Goal: Task Accomplishment & Management: Use online tool/utility

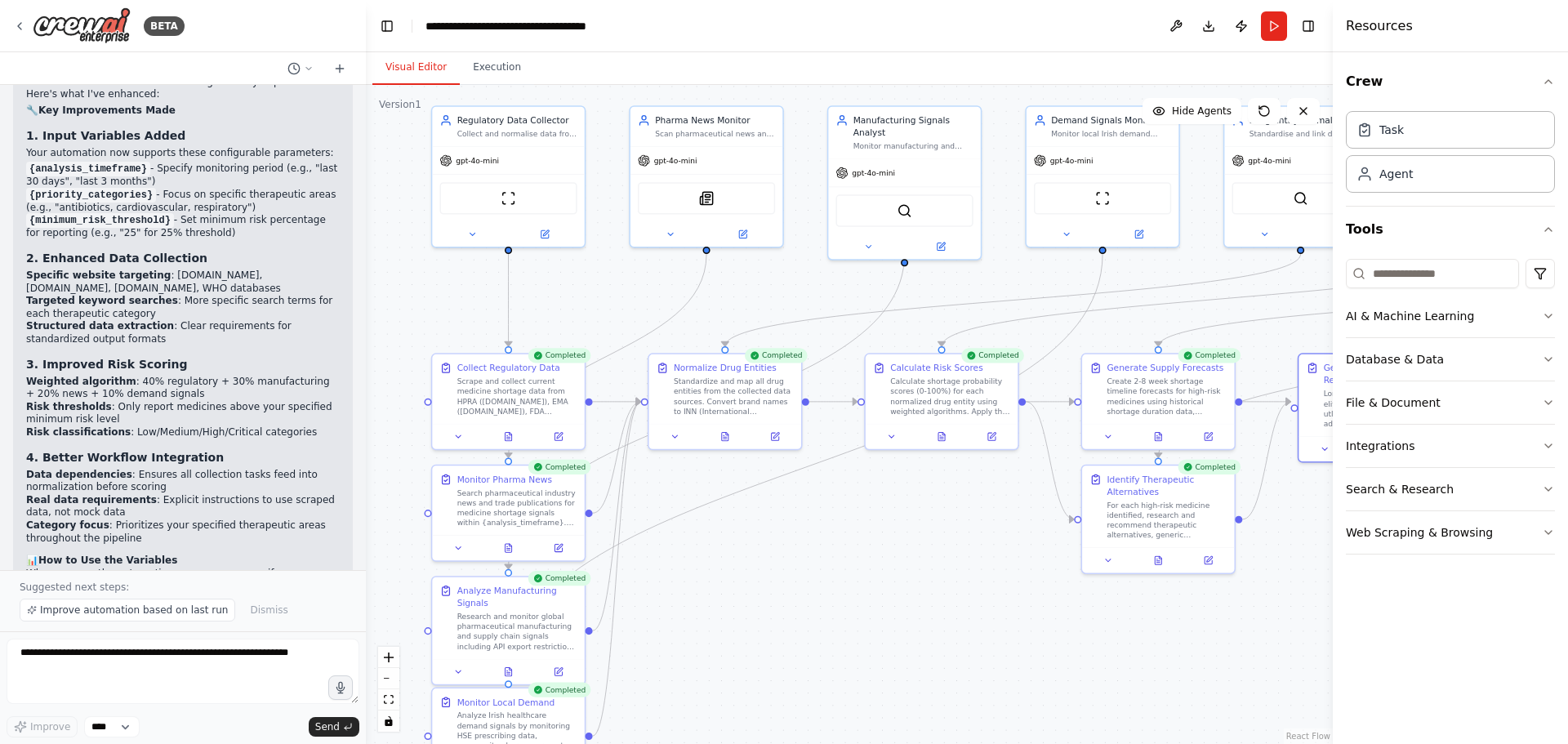
scroll to position [5155, 0]
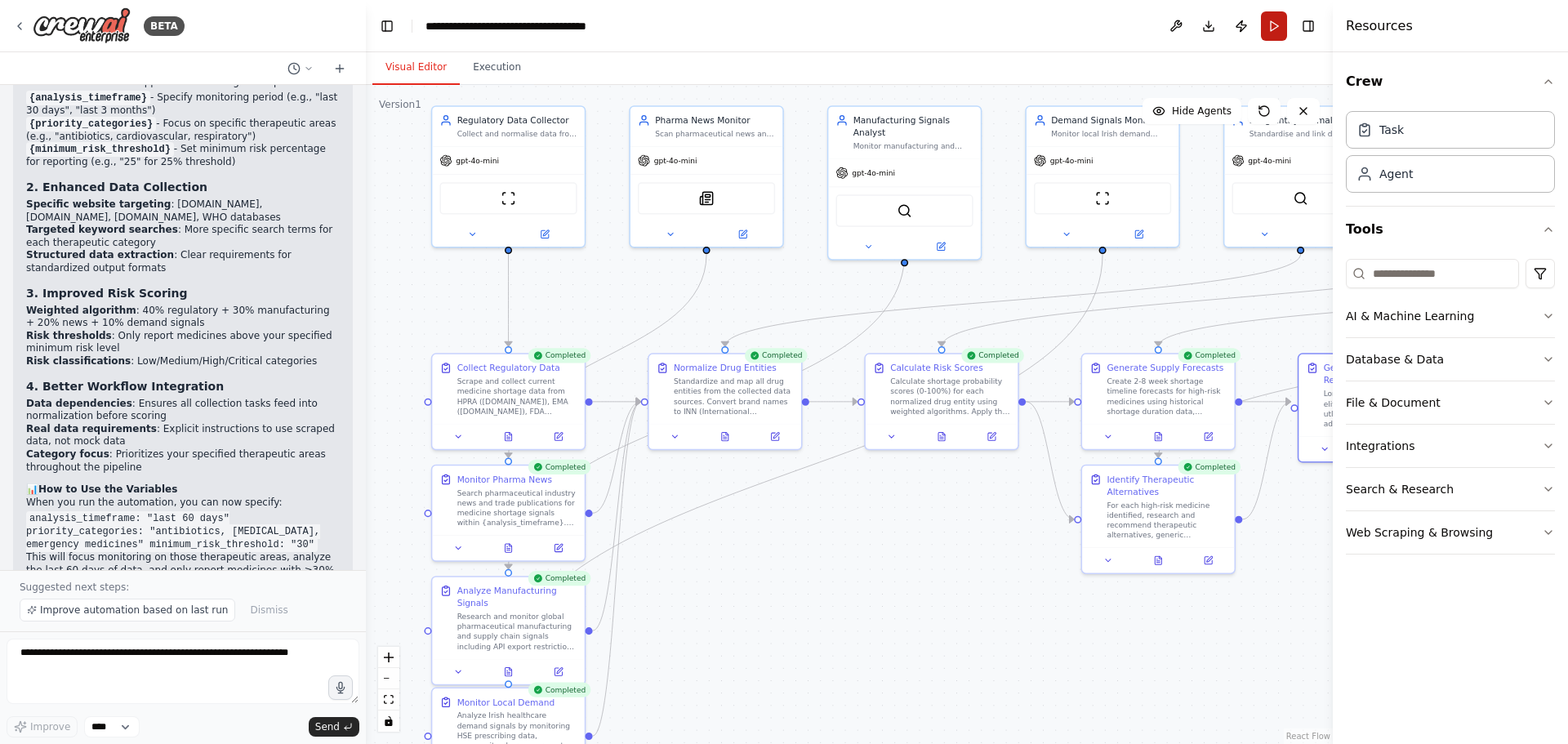
click at [1271, 31] on button "Run" at bounding box center [1273, 26] width 27 height 29
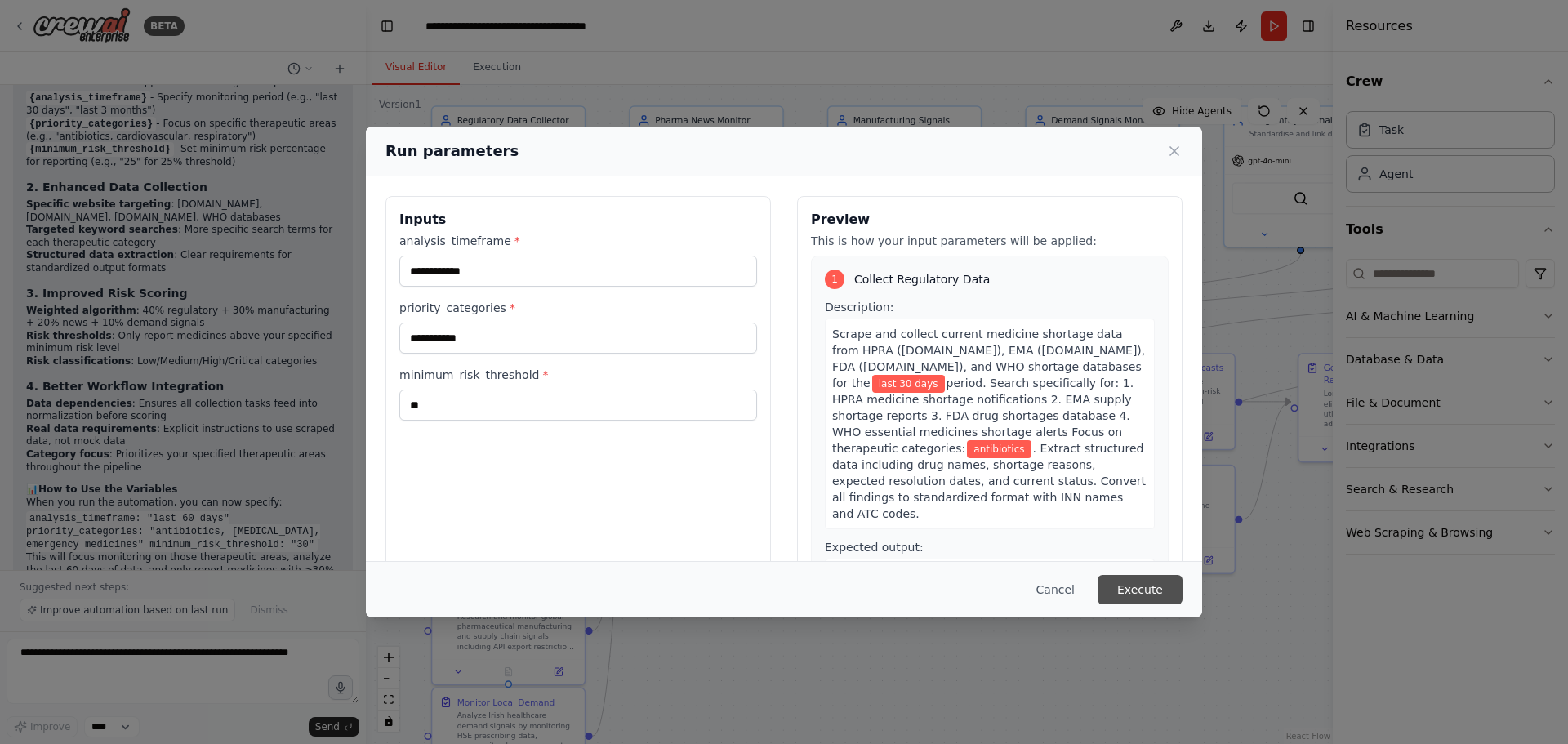
click at [1127, 580] on button "Execute" at bounding box center [1140, 589] width 85 height 29
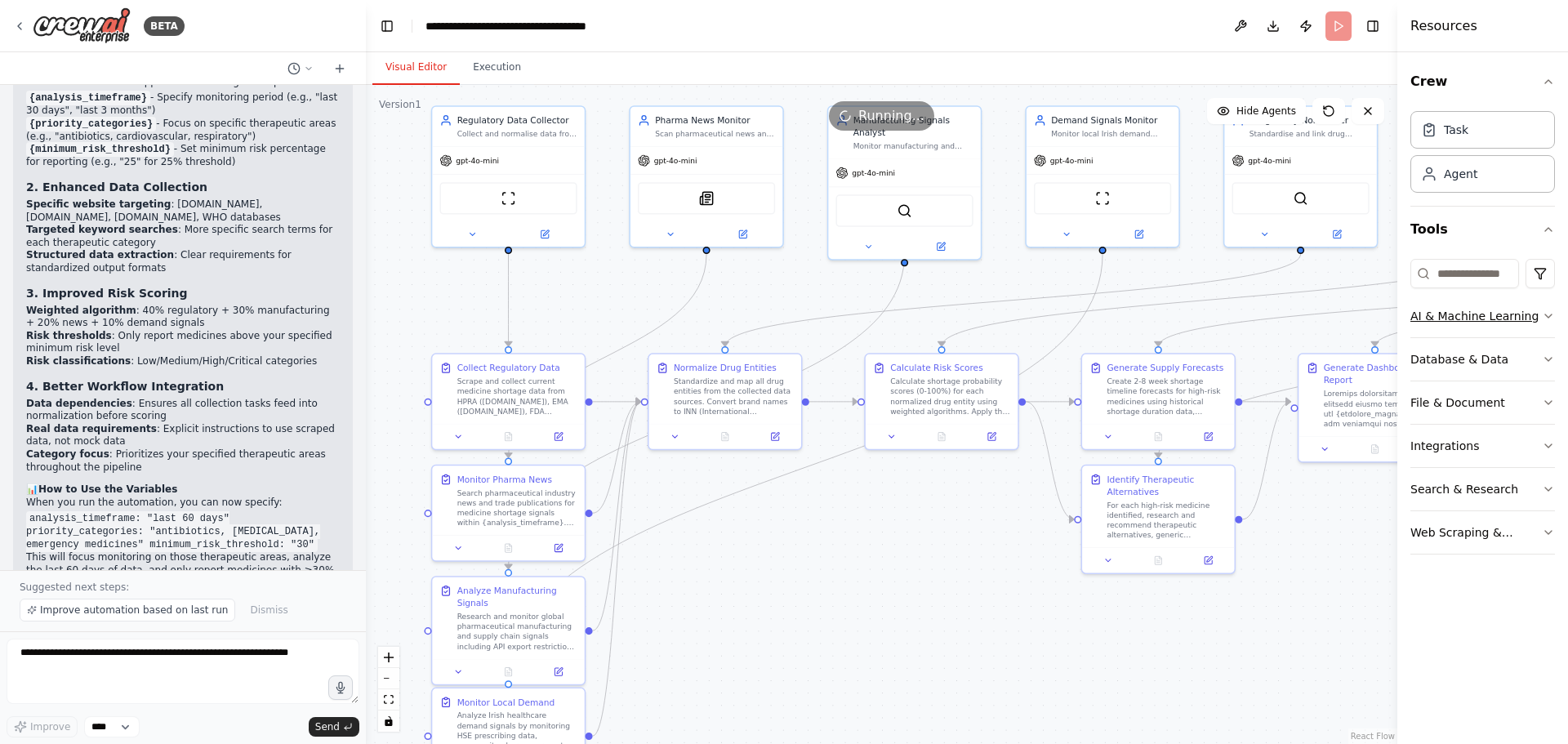
drag, startPoint x: 1334, startPoint y: 335, endPoint x: 1532, endPoint y: 309, distance: 199.7
click at [1532, 309] on div "Resources Crew Task Agent Tools AI & Machine Learning Database & Data File & Do…" at bounding box center [1482, 372] width 170 height 744
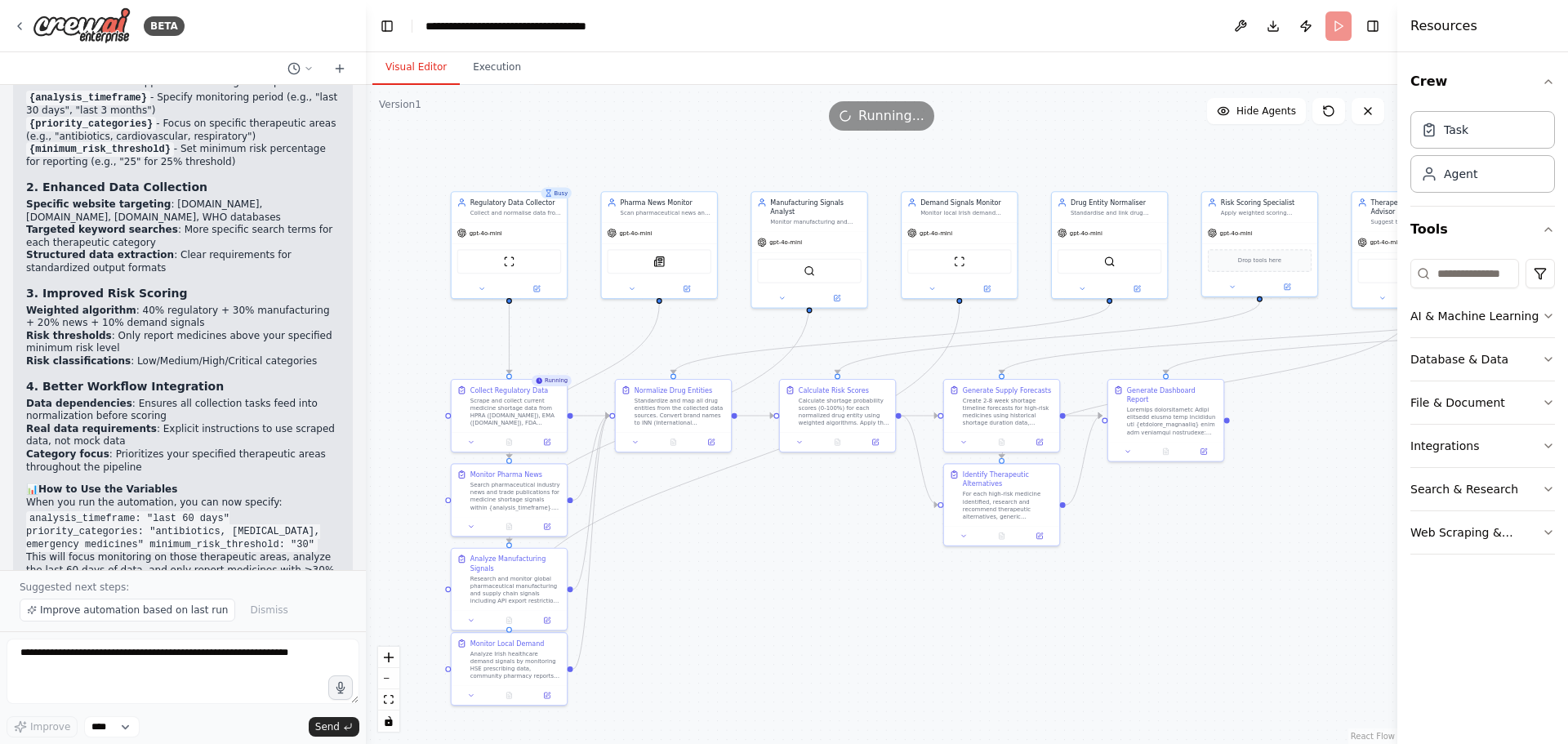
drag, startPoint x: 1018, startPoint y: 588, endPoint x: 838, endPoint y: 580, distance: 180.2
click at [838, 580] on div ".deletable-edge-delete-btn { width: 20px; height: 20px; border: 0px solid #ffff…" at bounding box center [881, 414] width 1031 height 658
click at [1127, 446] on icon at bounding box center [1128, 449] width 8 height 8
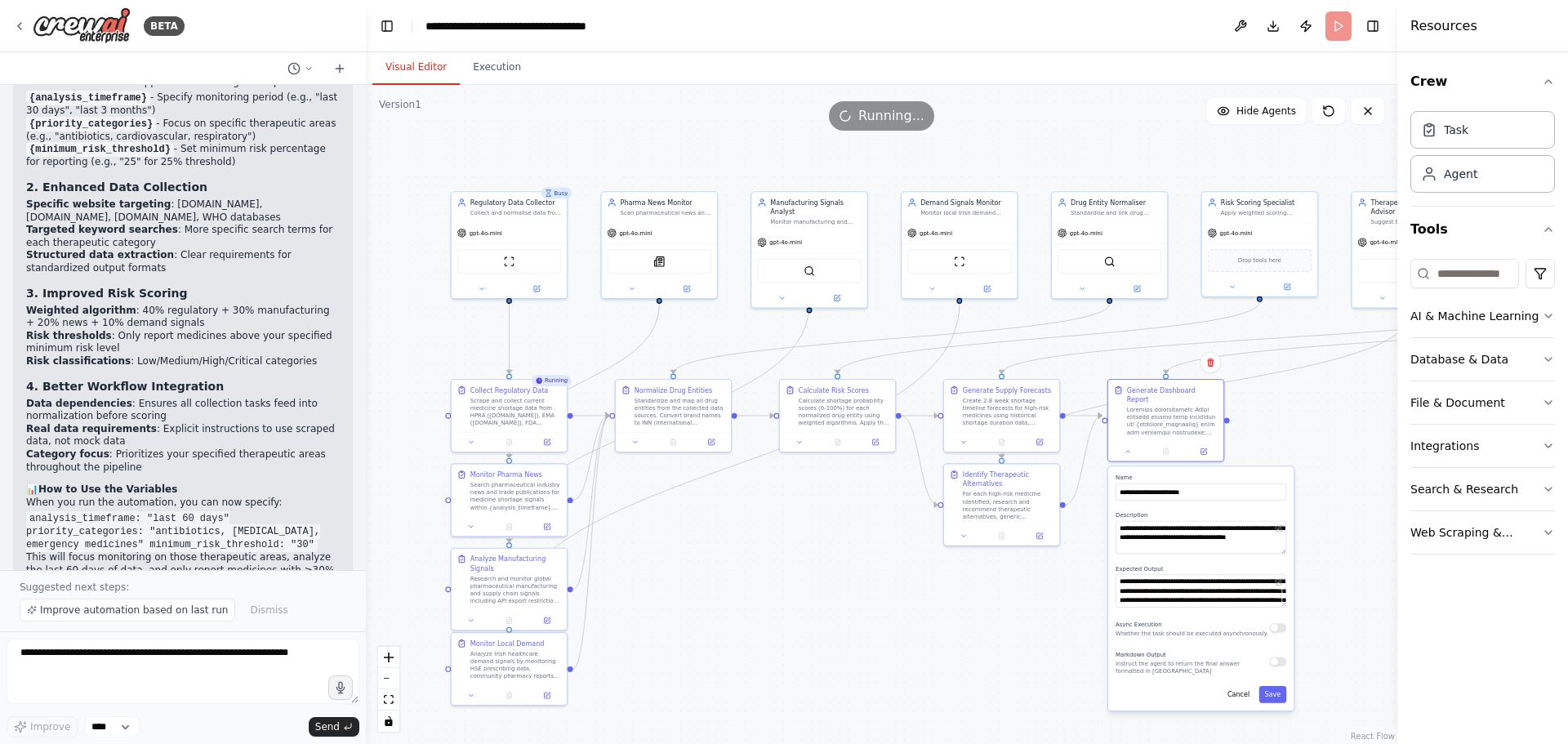
click at [843, 551] on div ".deletable-edge-delete-btn { width: 20px; height: 20px; border: 0px solid #ffff…" at bounding box center [881, 414] width 1031 height 658
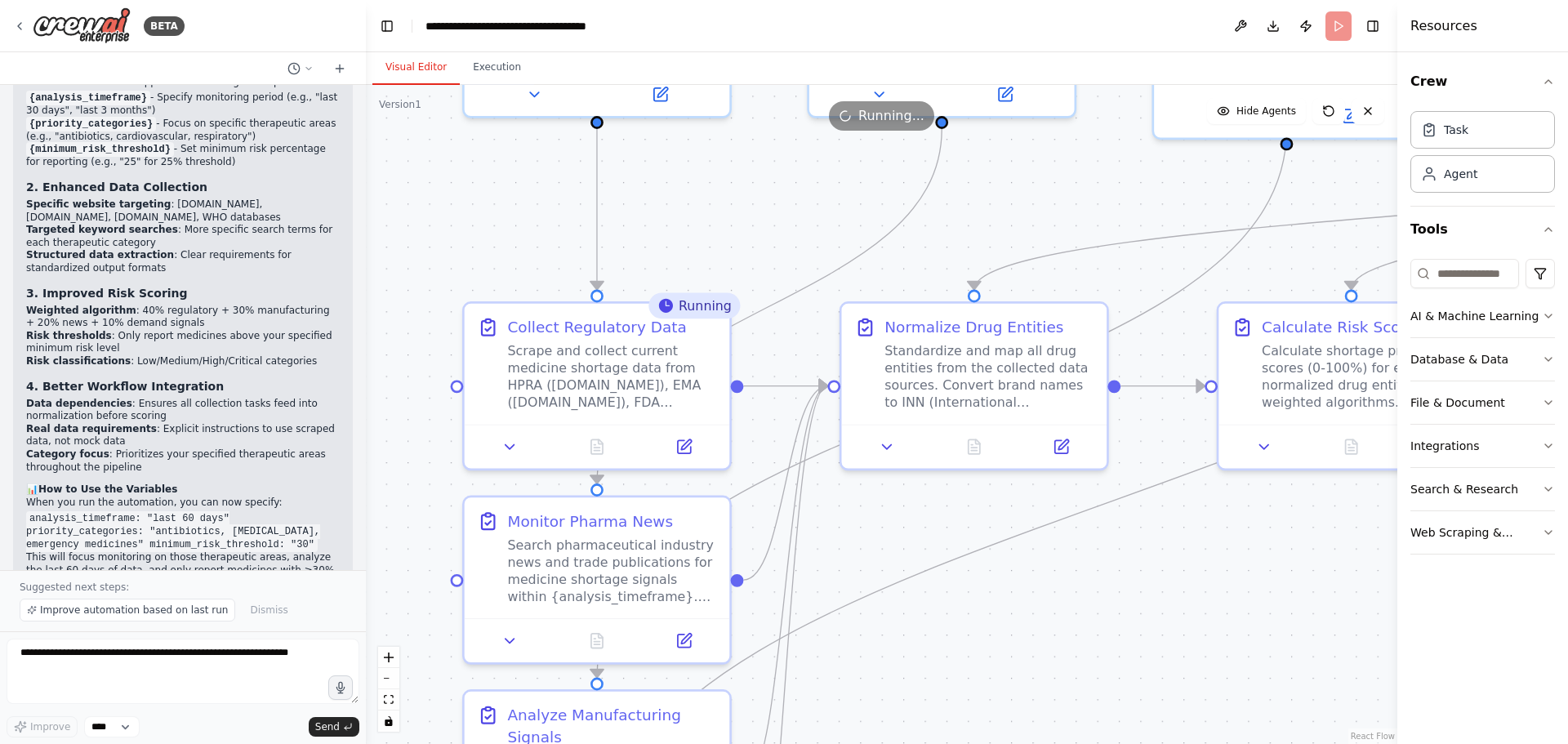
drag, startPoint x: 793, startPoint y: 643, endPoint x: 938, endPoint y: 615, distance: 147.7
click at [938, 615] on div ".deletable-edge-delete-btn { width: 20px; height: 20px; border: 0px solid #ffff…" at bounding box center [881, 414] width 1031 height 658
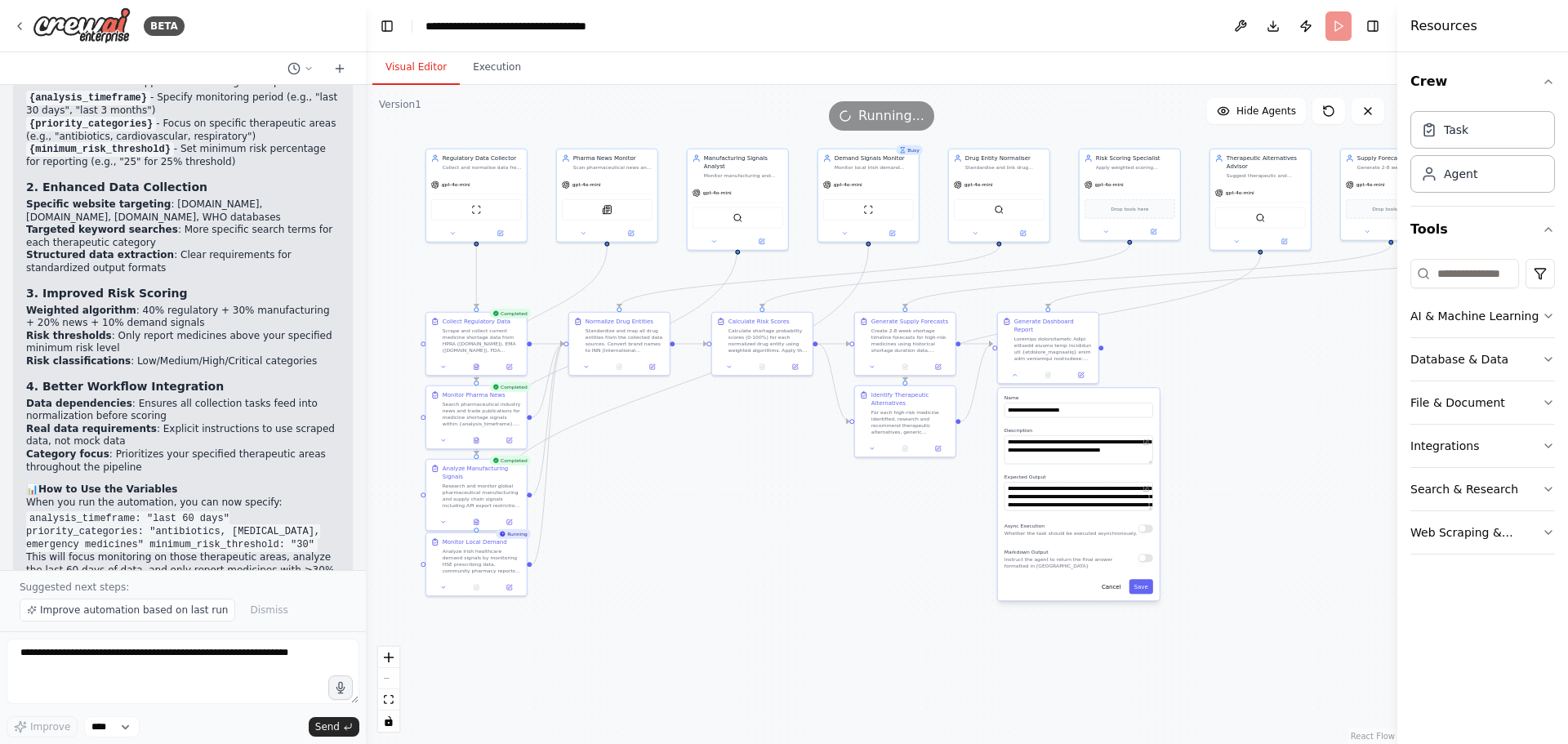
drag, startPoint x: 1037, startPoint y: 655, endPoint x: 746, endPoint y: 480, distance: 339.6
click at [746, 480] on div ".deletable-edge-delete-btn { width: 20px; height: 20px; border: 0px solid #ffff…" at bounding box center [881, 414] width 1031 height 658
click at [73, 660] on textarea at bounding box center [183, 671] width 353 height 65
click at [147, 656] on textarea "**********" at bounding box center [183, 671] width 353 height 65
click at [1350, 33] on header "**********" at bounding box center [881, 26] width 1031 height 52
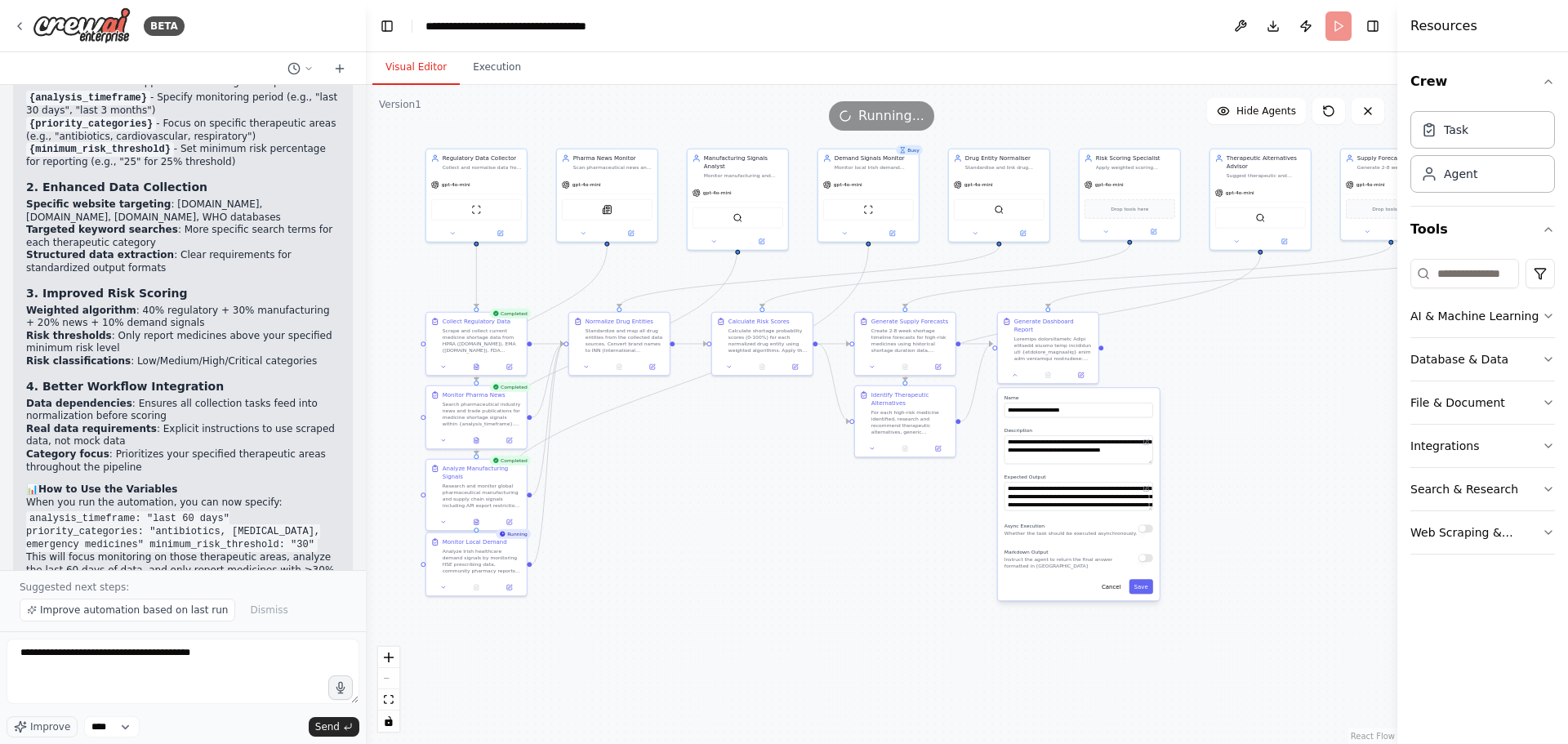
click at [1344, 32] on header "**********" at bounding box center [881, 26] width 1031 height 52
click at [862, 114] on div "Running..." at bounding box center [881, 116] width 105 height 29
click at [229, 658] on textarea "**********" at bounding box center [183, 671] width 353 height 65
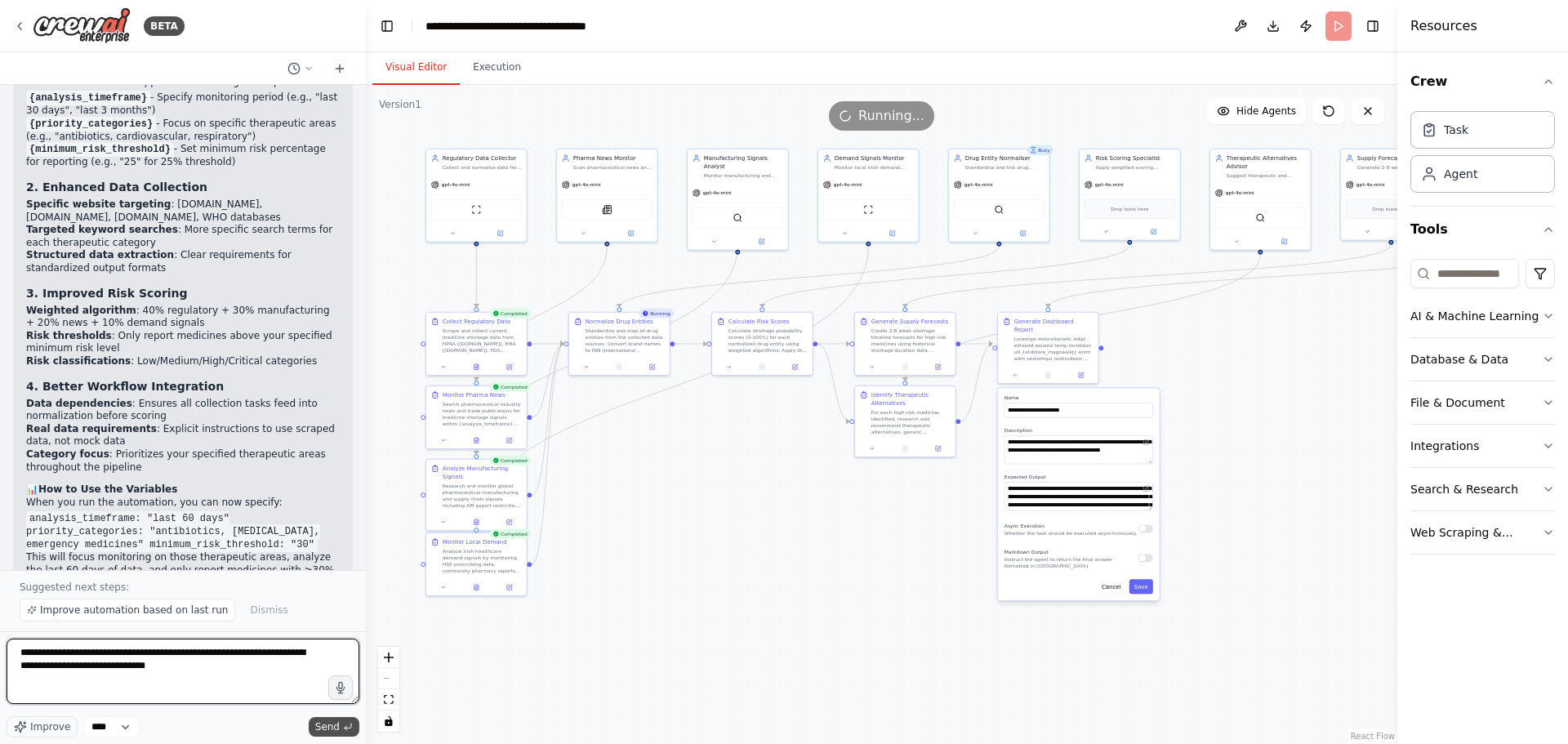
type textarea "**********"
click at [321, 725] on span "Send" at bounding box center [327, 726] width 25 height 13
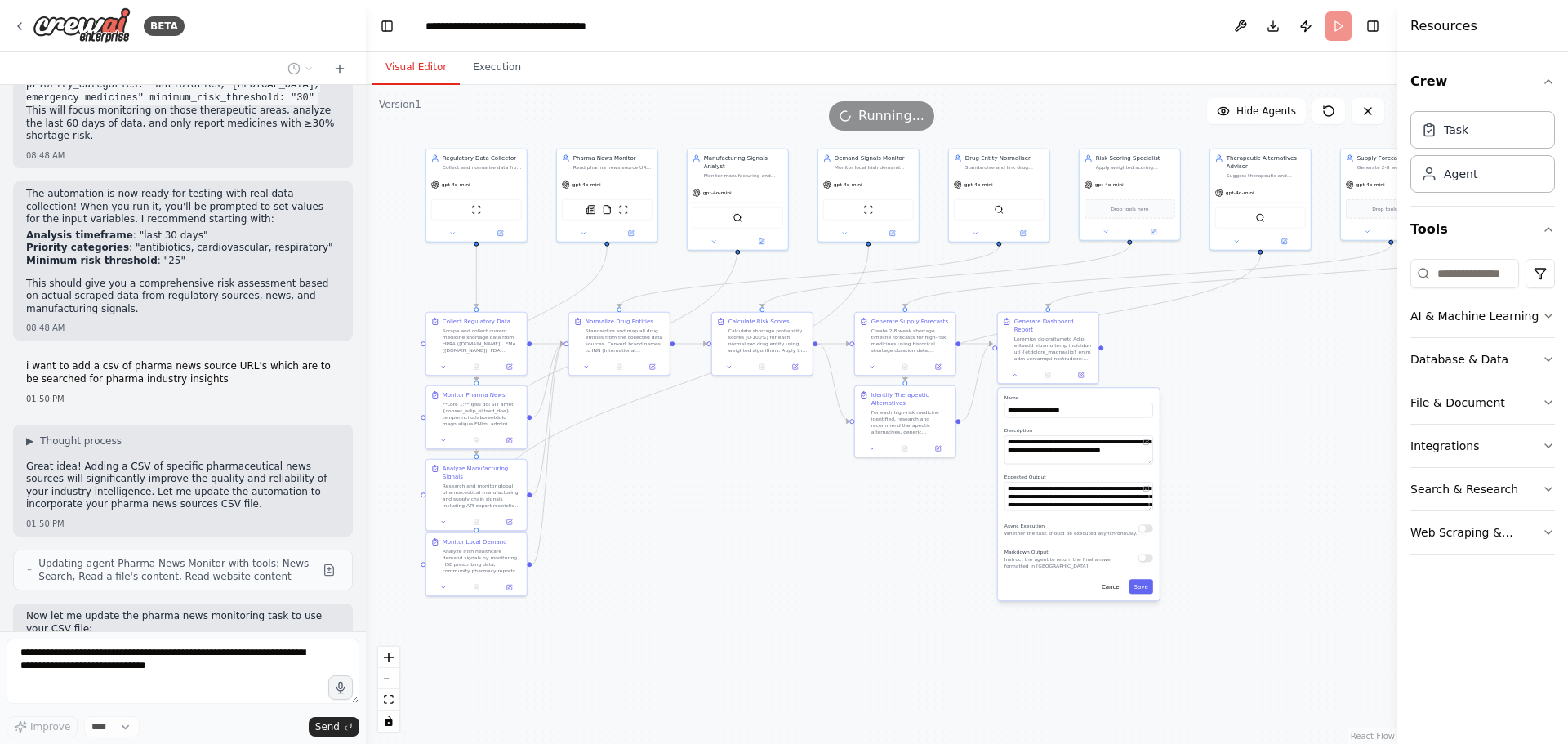
scroll to position [5613, 0]
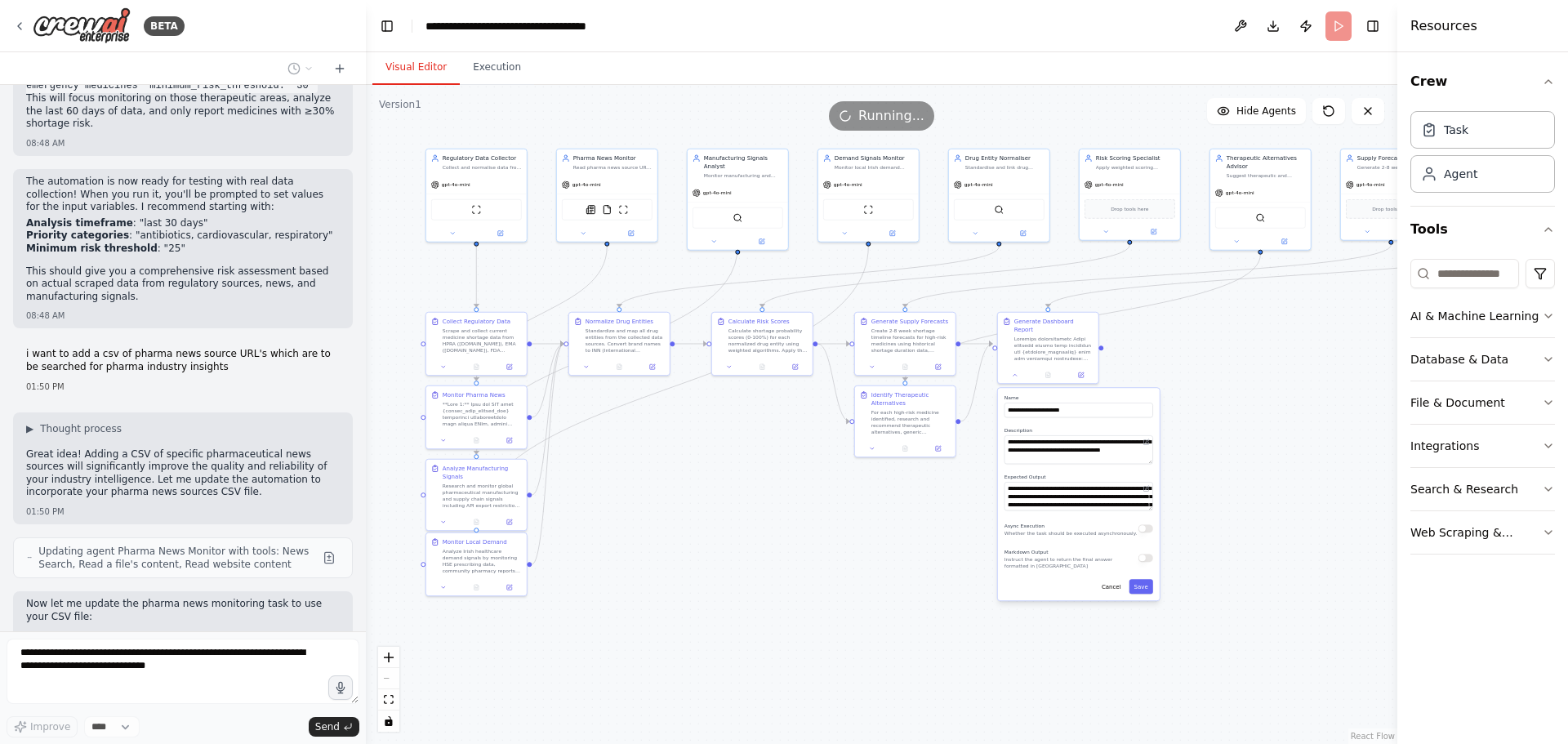
type textarea "**********"
click at [1536, 497] on button "Search & Research" at bounding box center [1482, 489] width 145 height 43
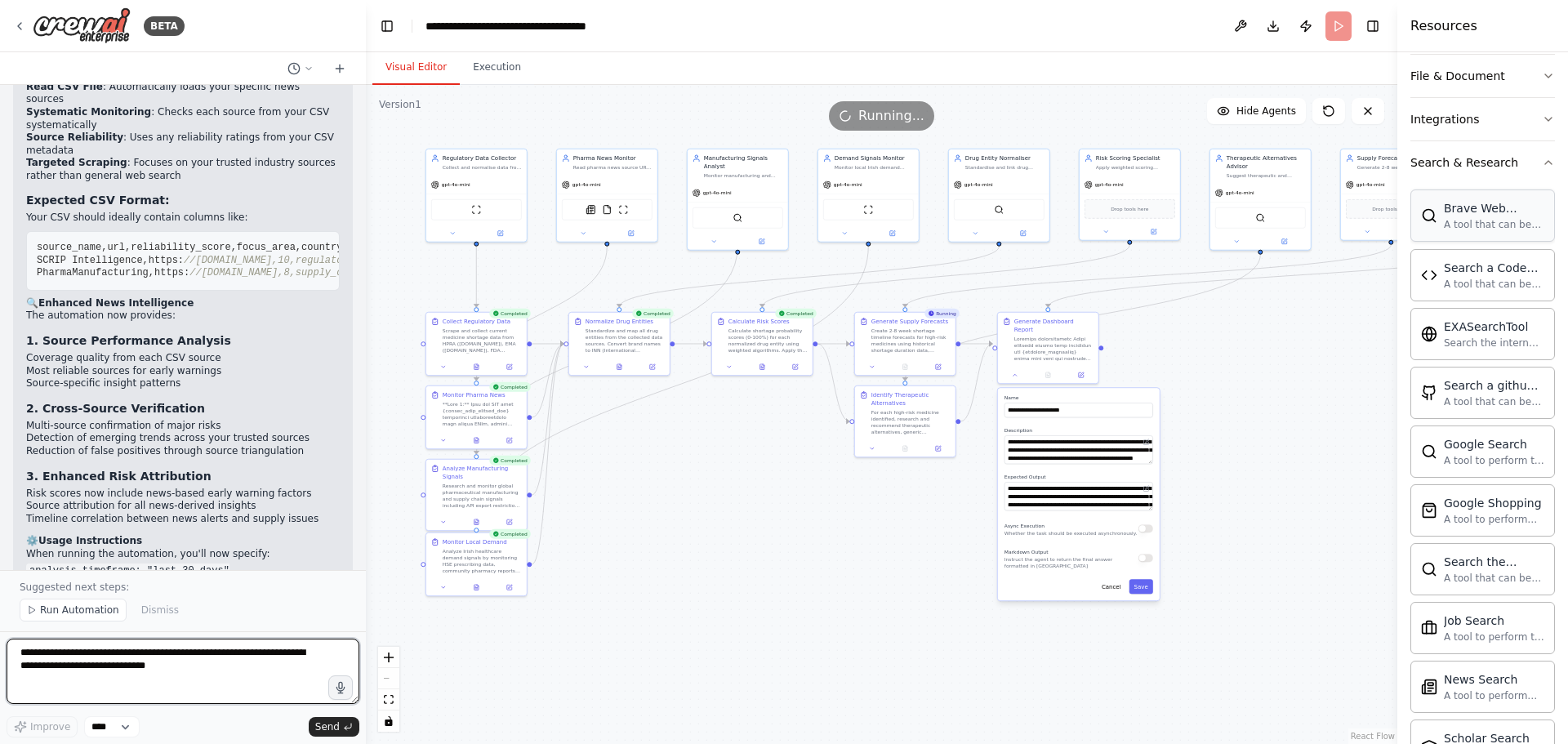
scroll to position [6504, 0]
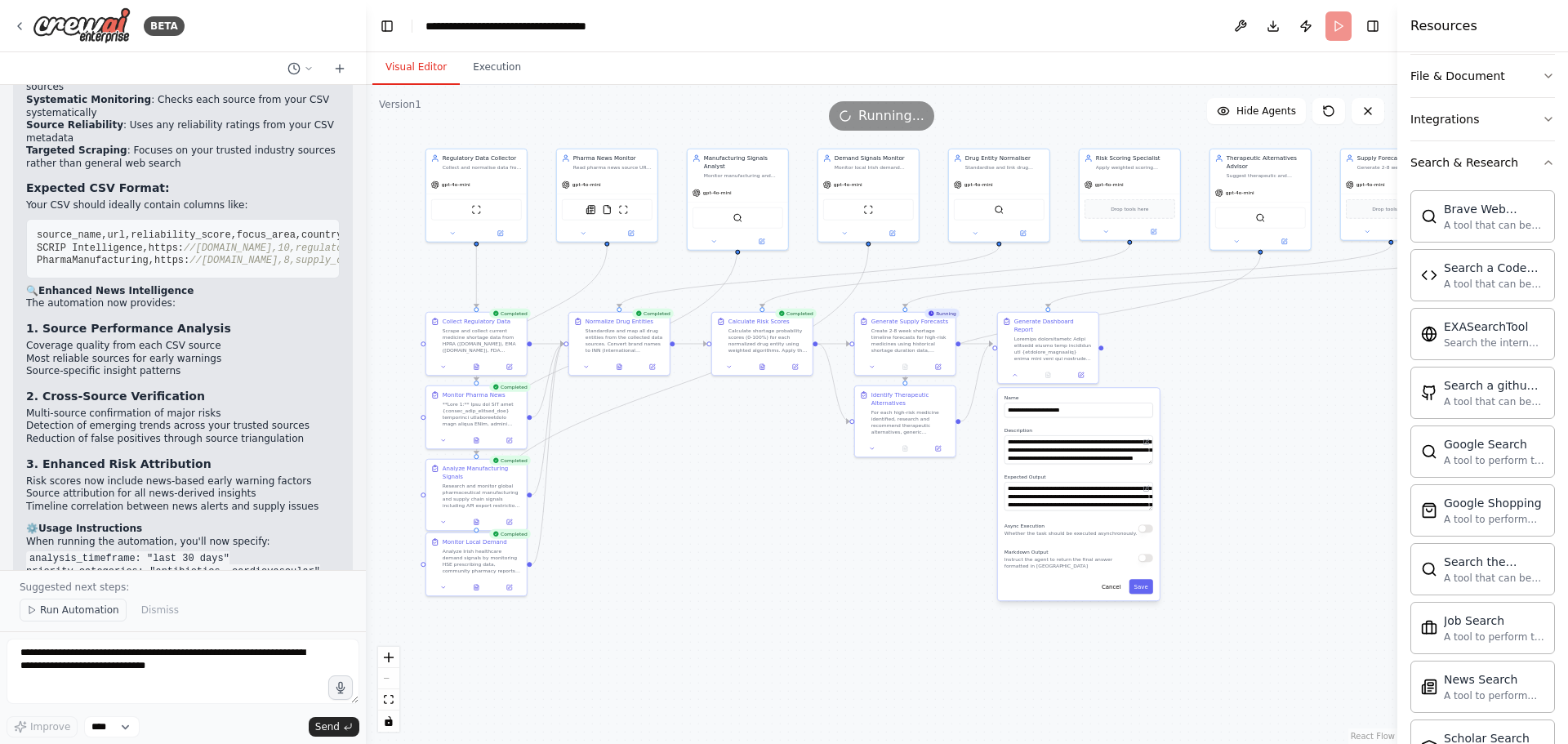
click at [69, 606] on span "Run Automation" at bounding box center [80, 610] width 79 height 13
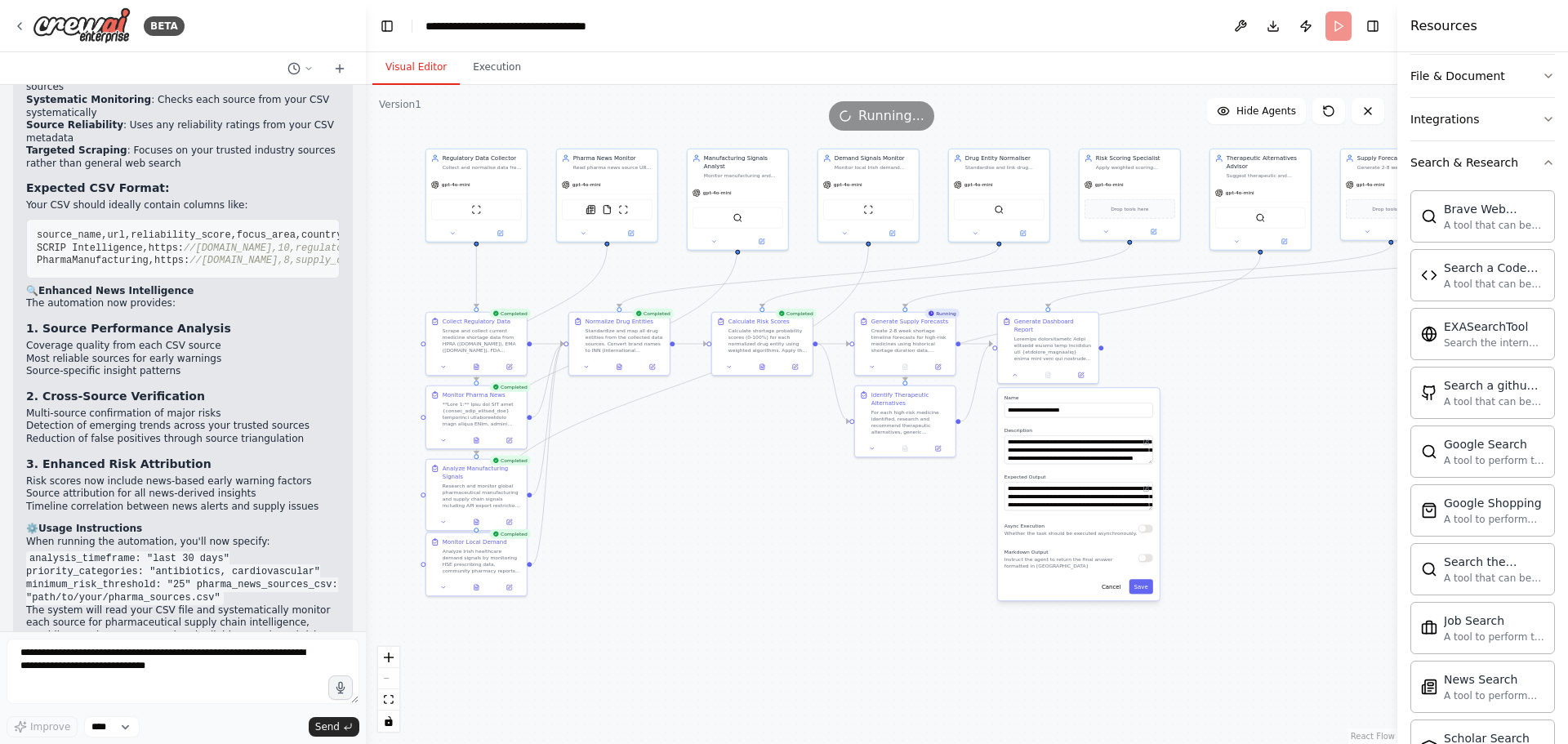
scroll to position [6443, 0]
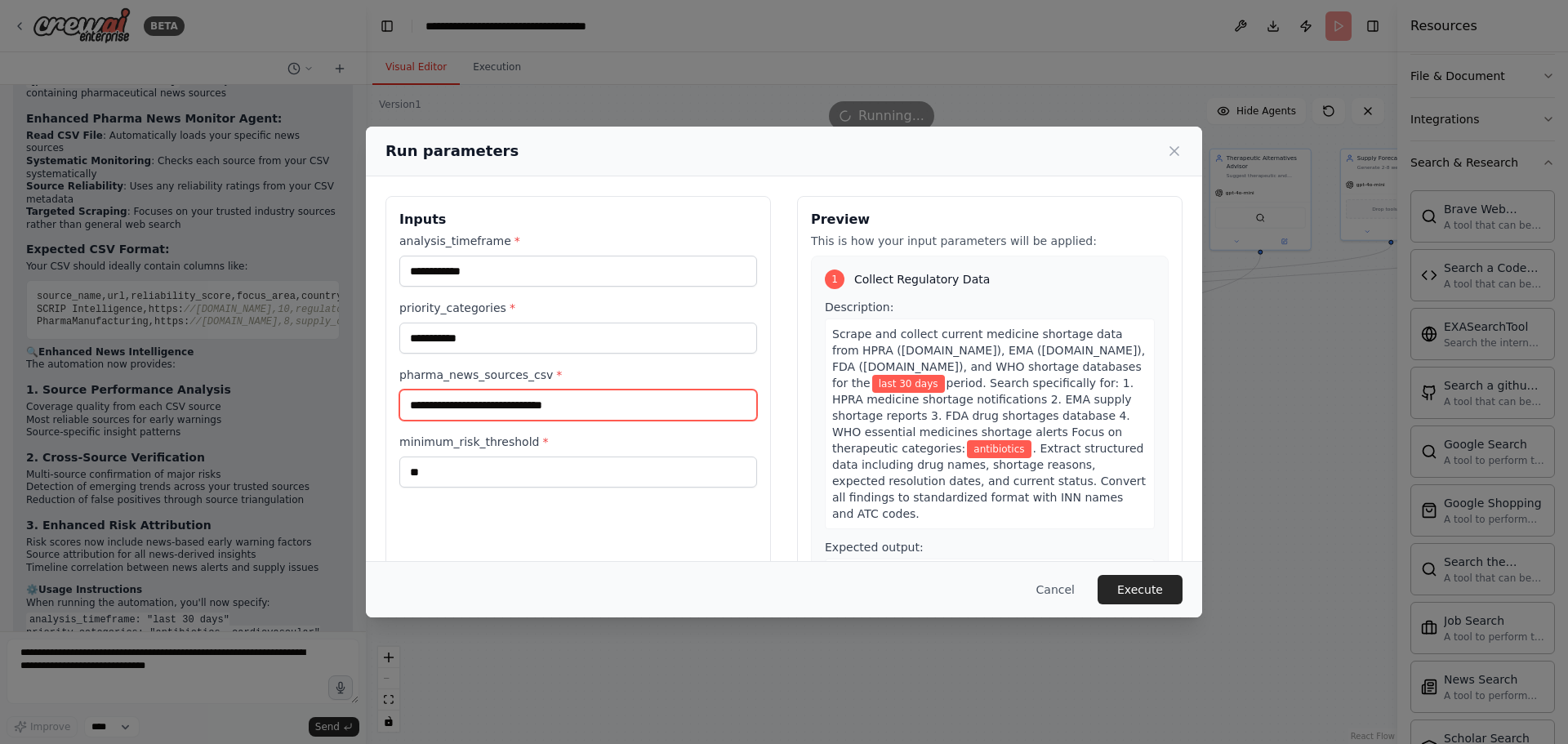
click at [599, 402] on input "pharma_news_sources_csv *" at bounding box center [578, 405] width 358 height 31
click at [461, 409] on input "pharma_news_sources_csv *" at bounding box center [578, 405] width 358 height 31
paste input "**********"
type input "**********"
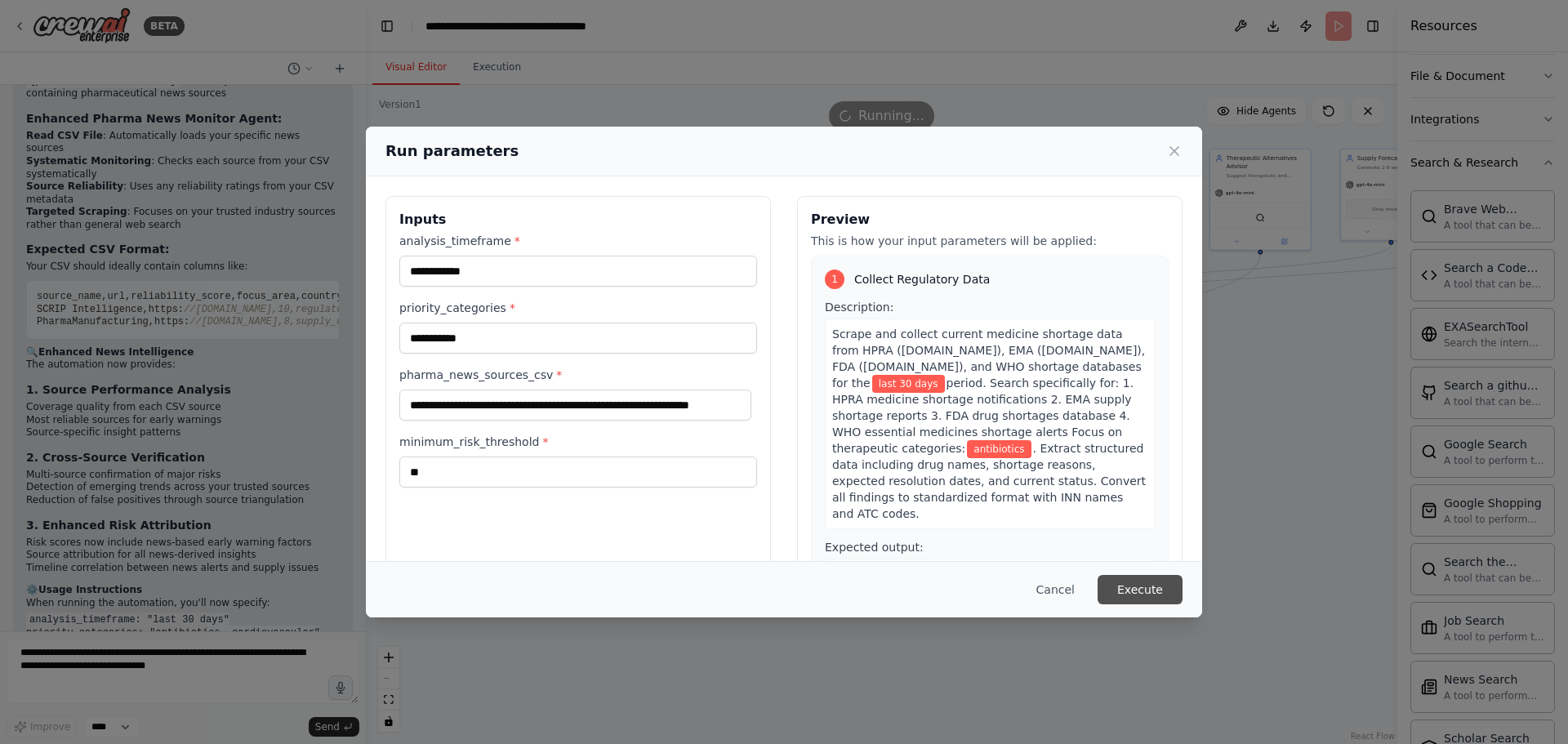
click at [1133, 592] on button "Execute" at bounding box center [1140, 589] width 85 height 29
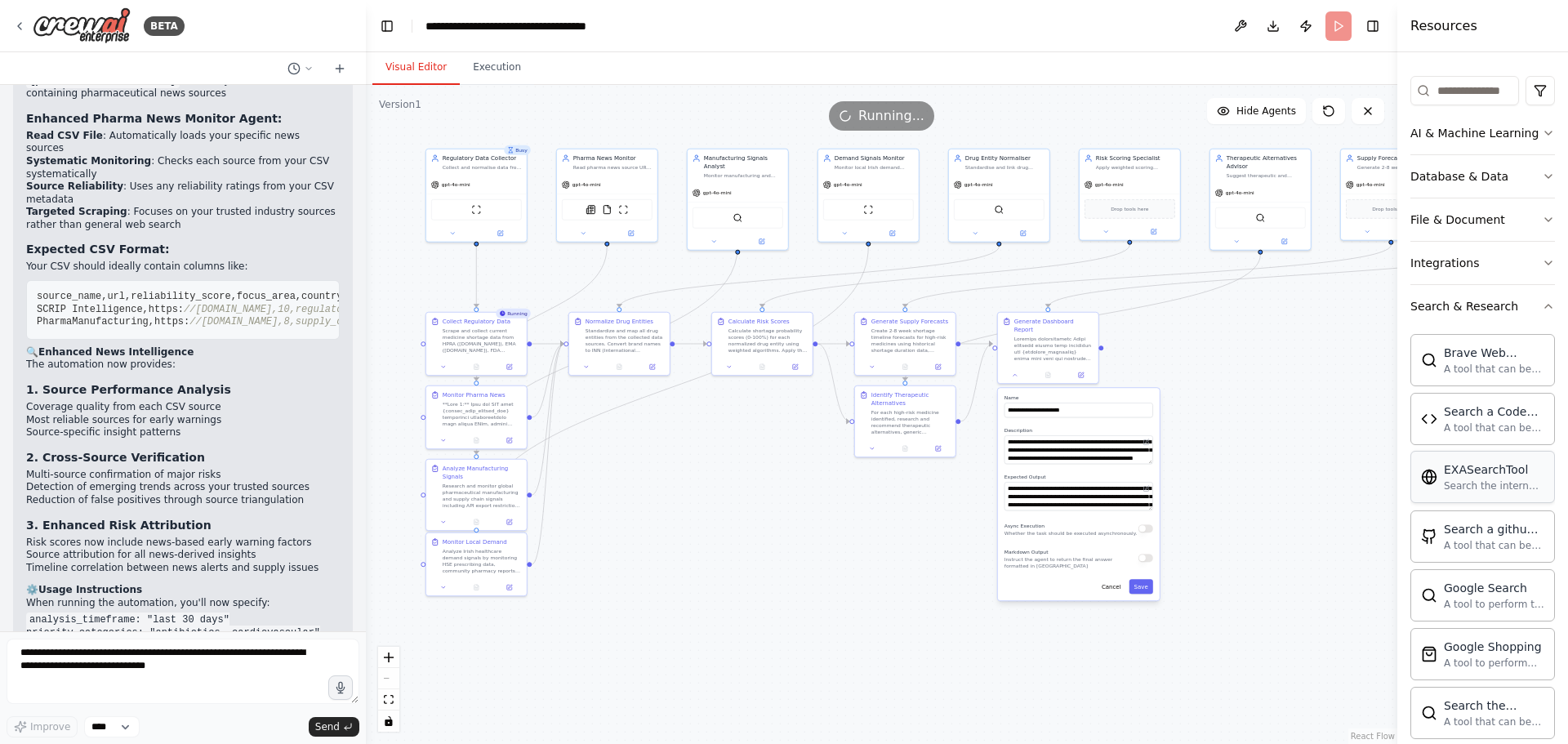
scroll to position [101, 0]
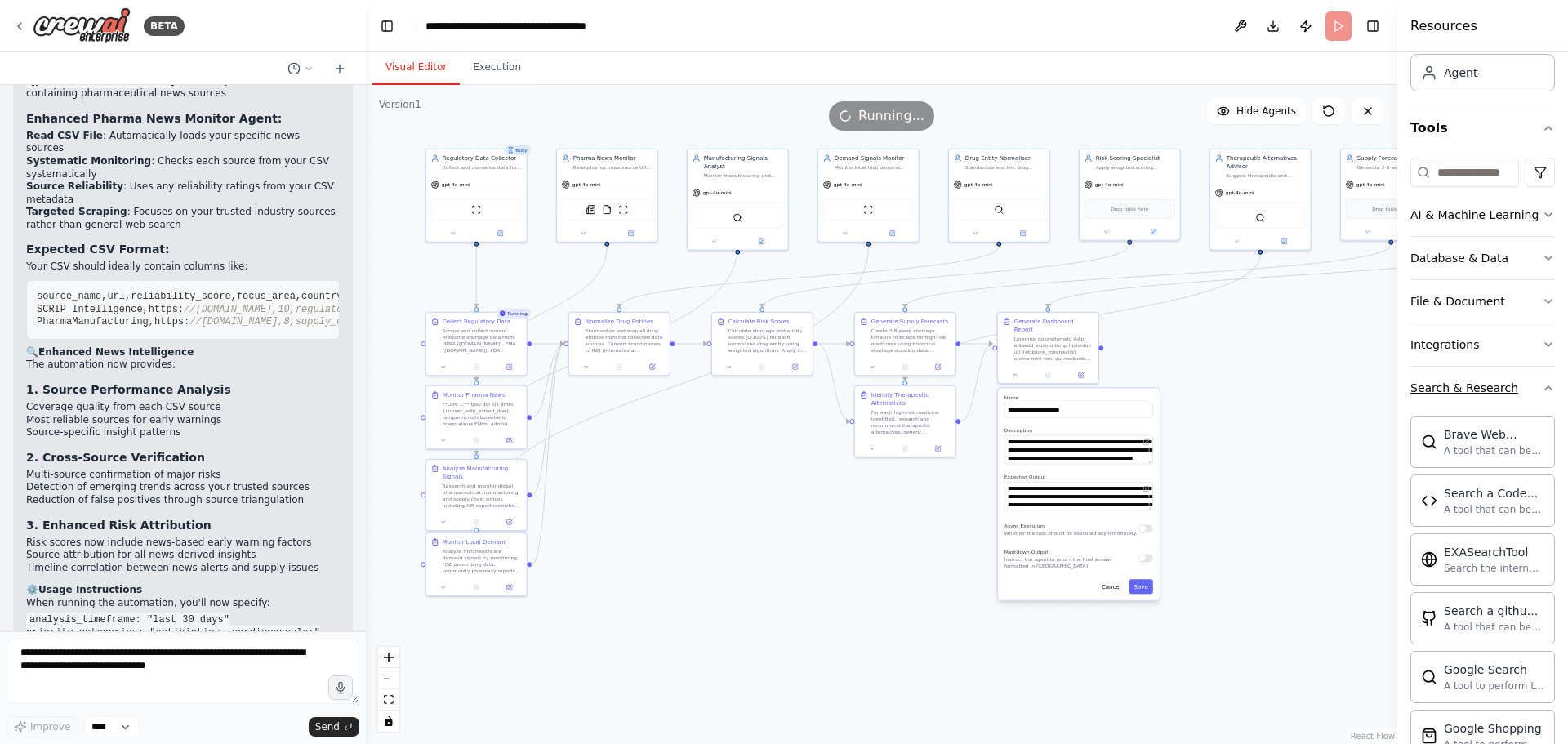
click at [1541, 385] on icon "button" at bounding box center [1547, 387] width 13 height 13
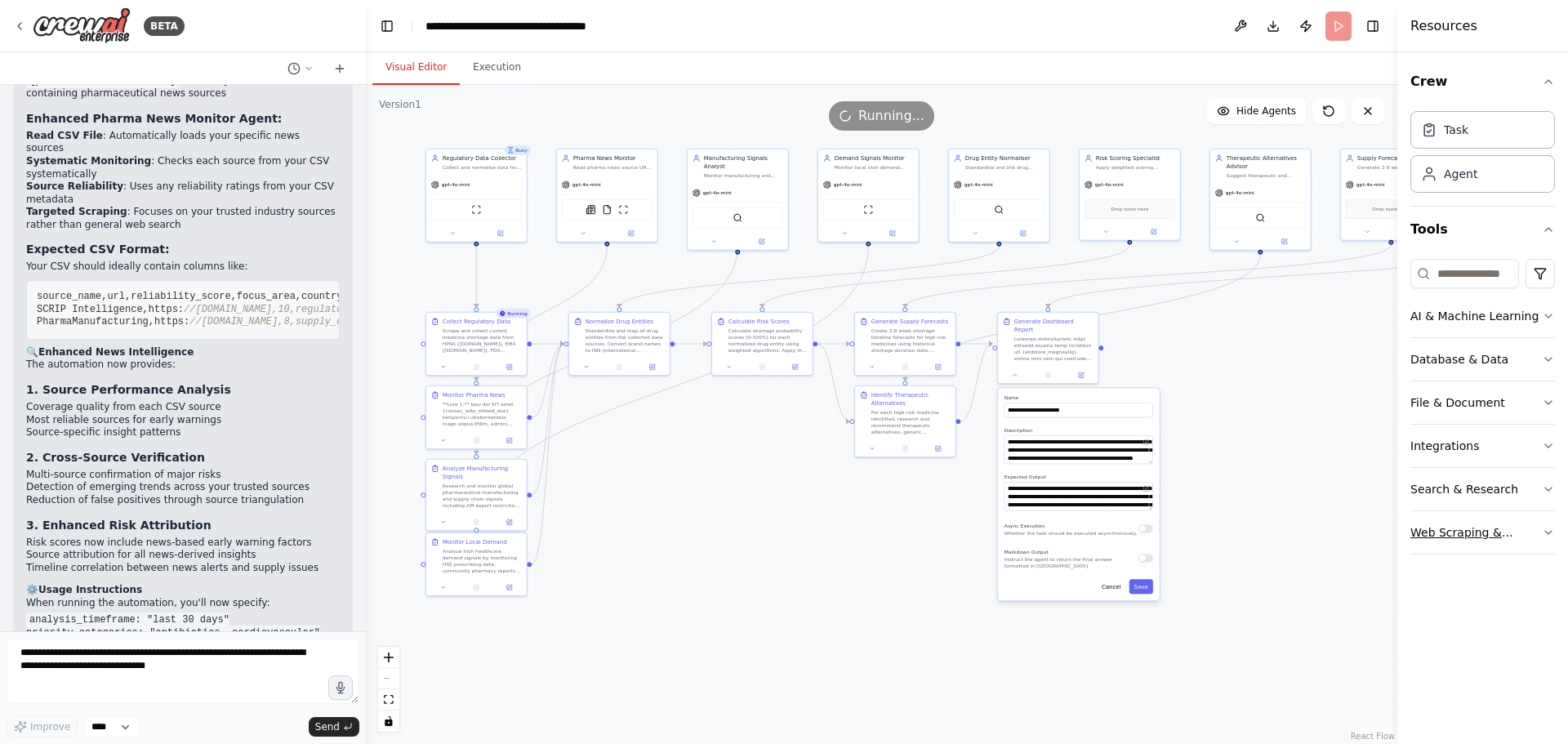
click at [1505, 525] on div "Web Scraping & Browsing" at bounding box center [1476, 532] width 132 height 16
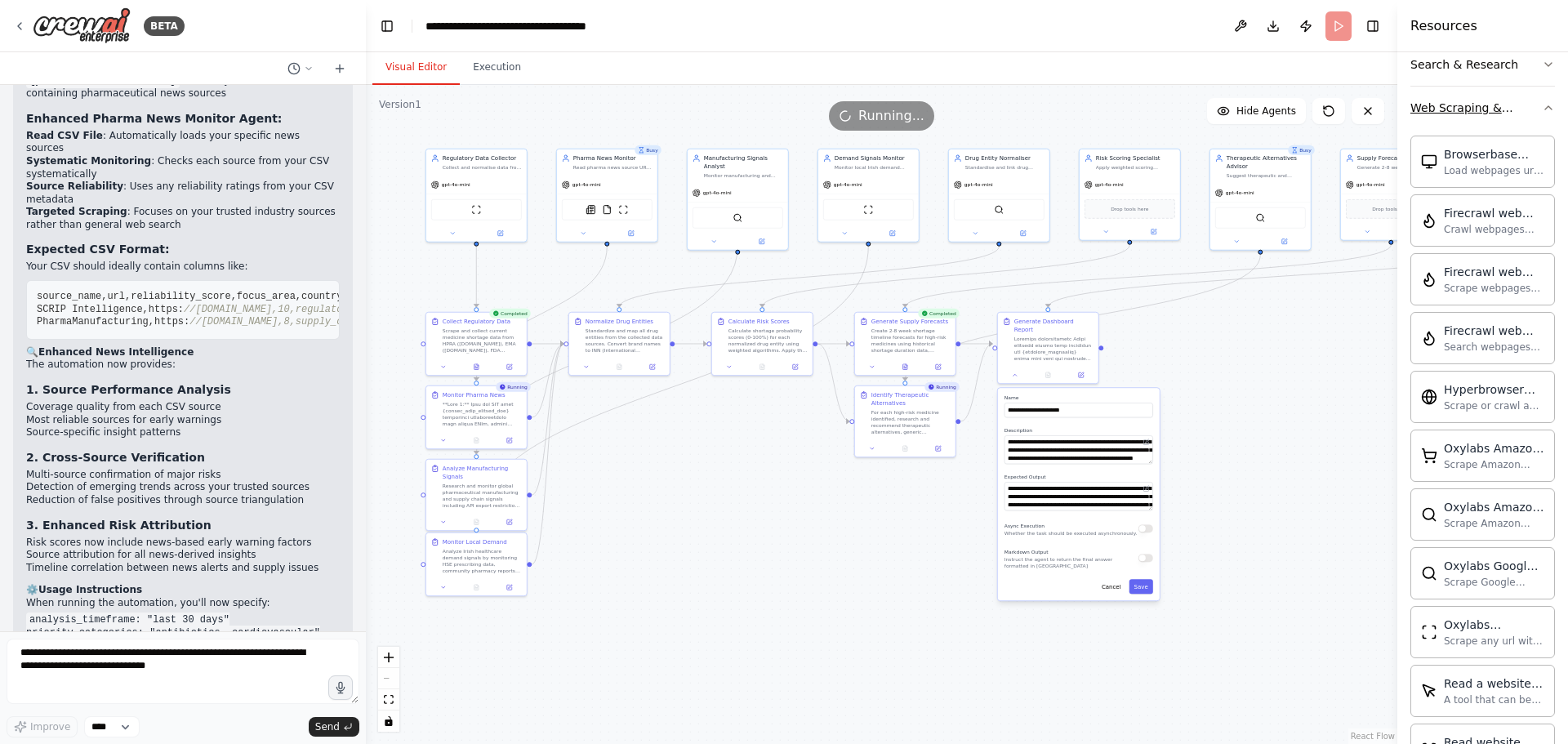
scroll to position [405, 0]
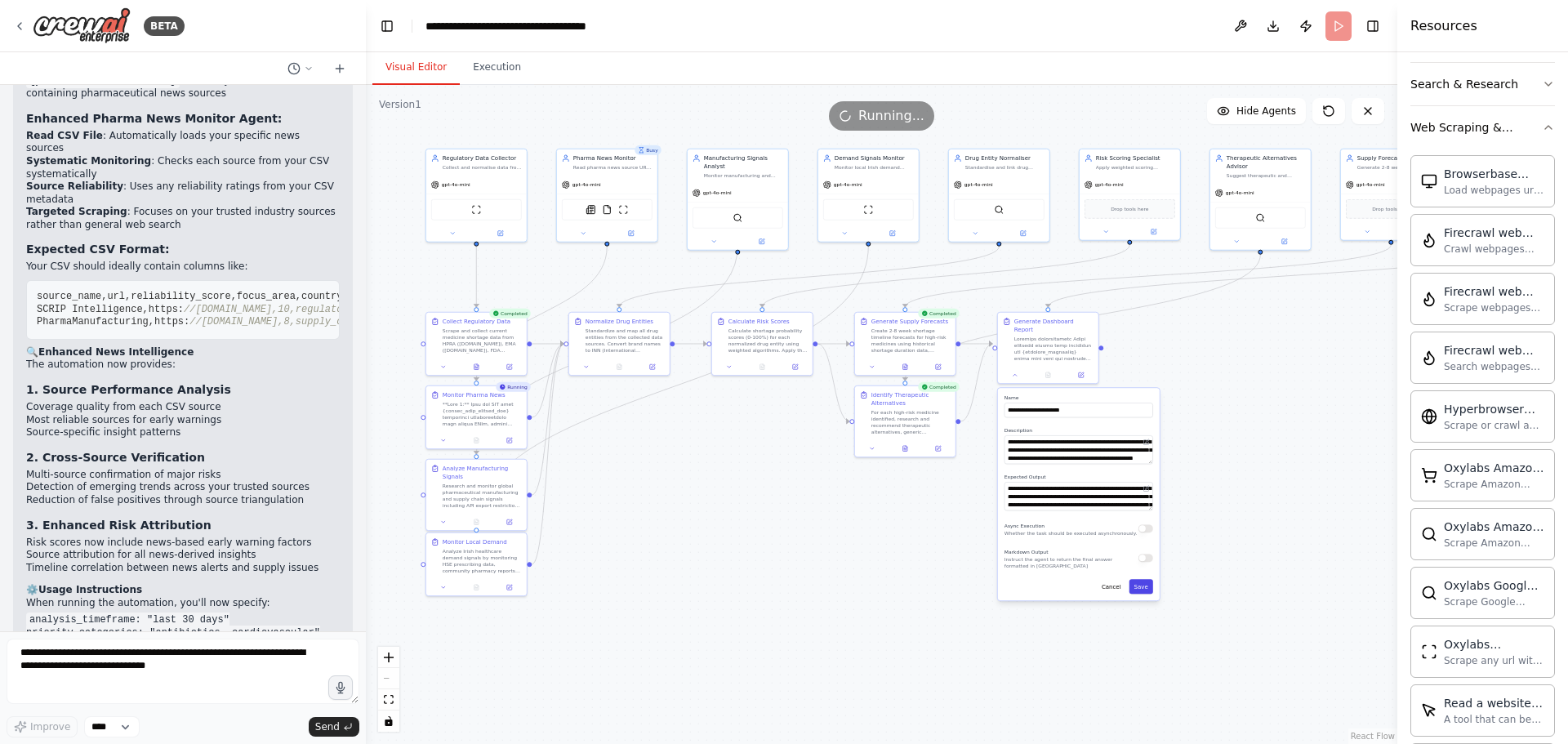
click at [1143, 579] on button "Save" at bounding box center [1142, 586] width 24 height 15
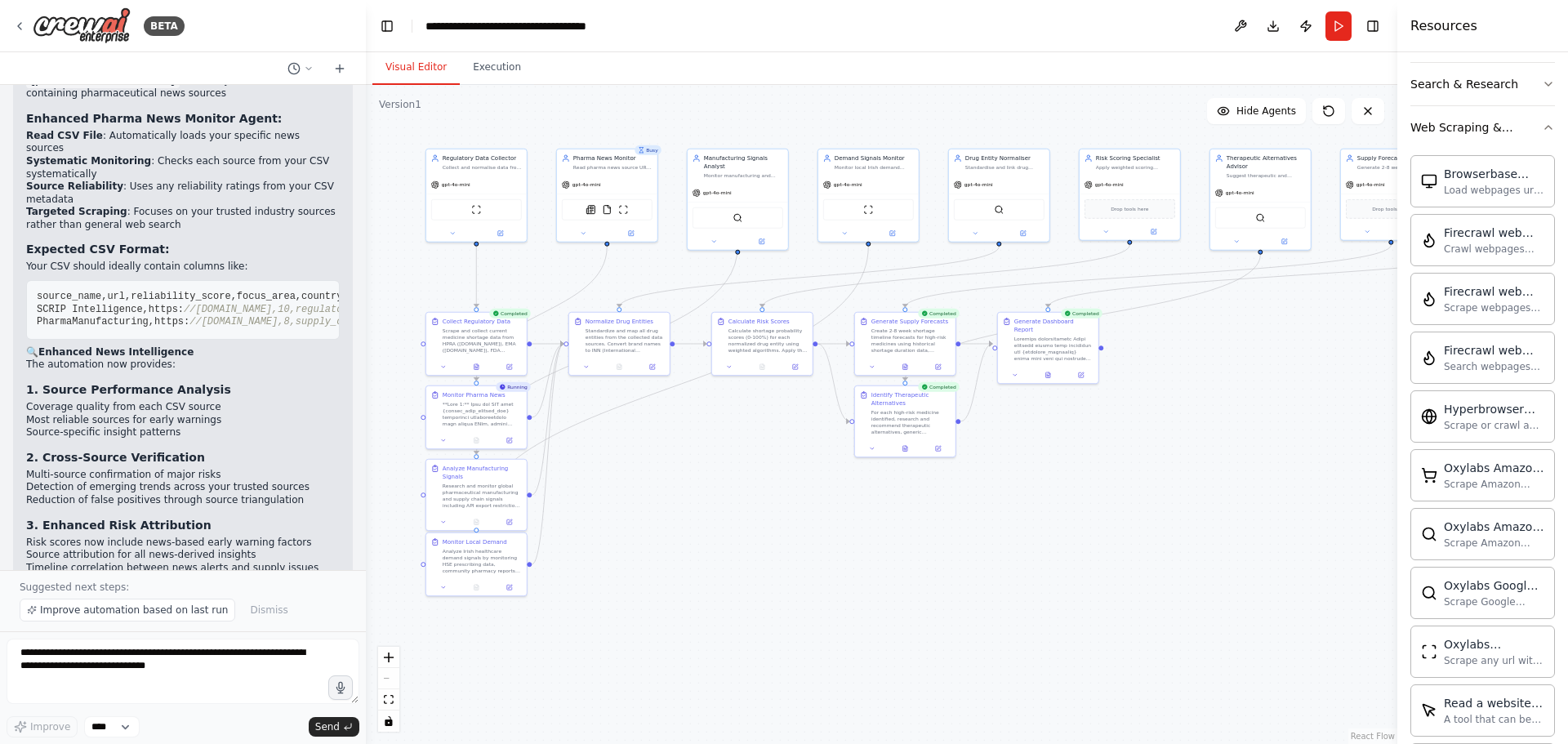
scroll to position [6504, 0]
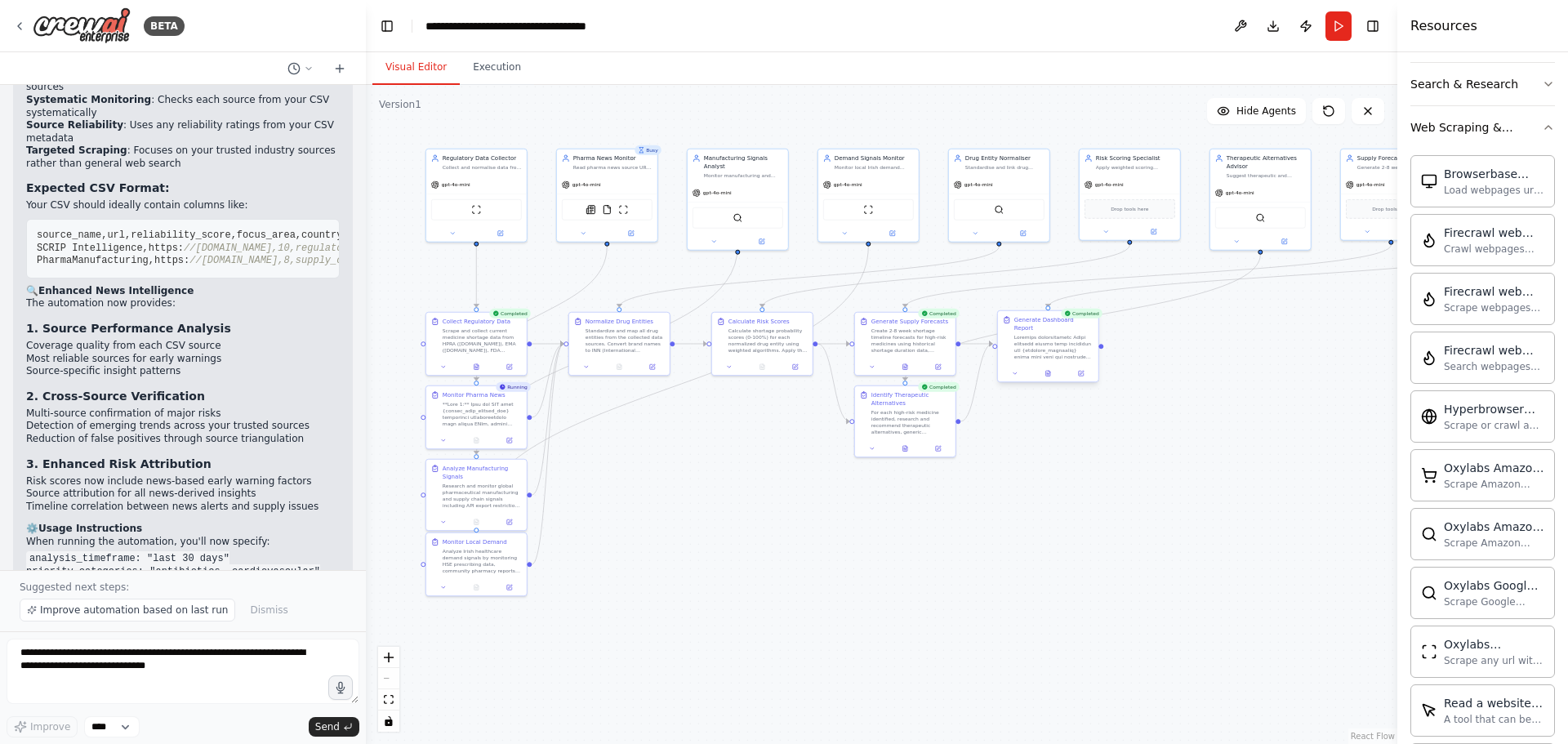
click at [1017, 342] on div at bounding box center [1053, 347] width 79 height 27
click at [1011, 370] on button at bounding box center [1015, 372] width 27 height 9
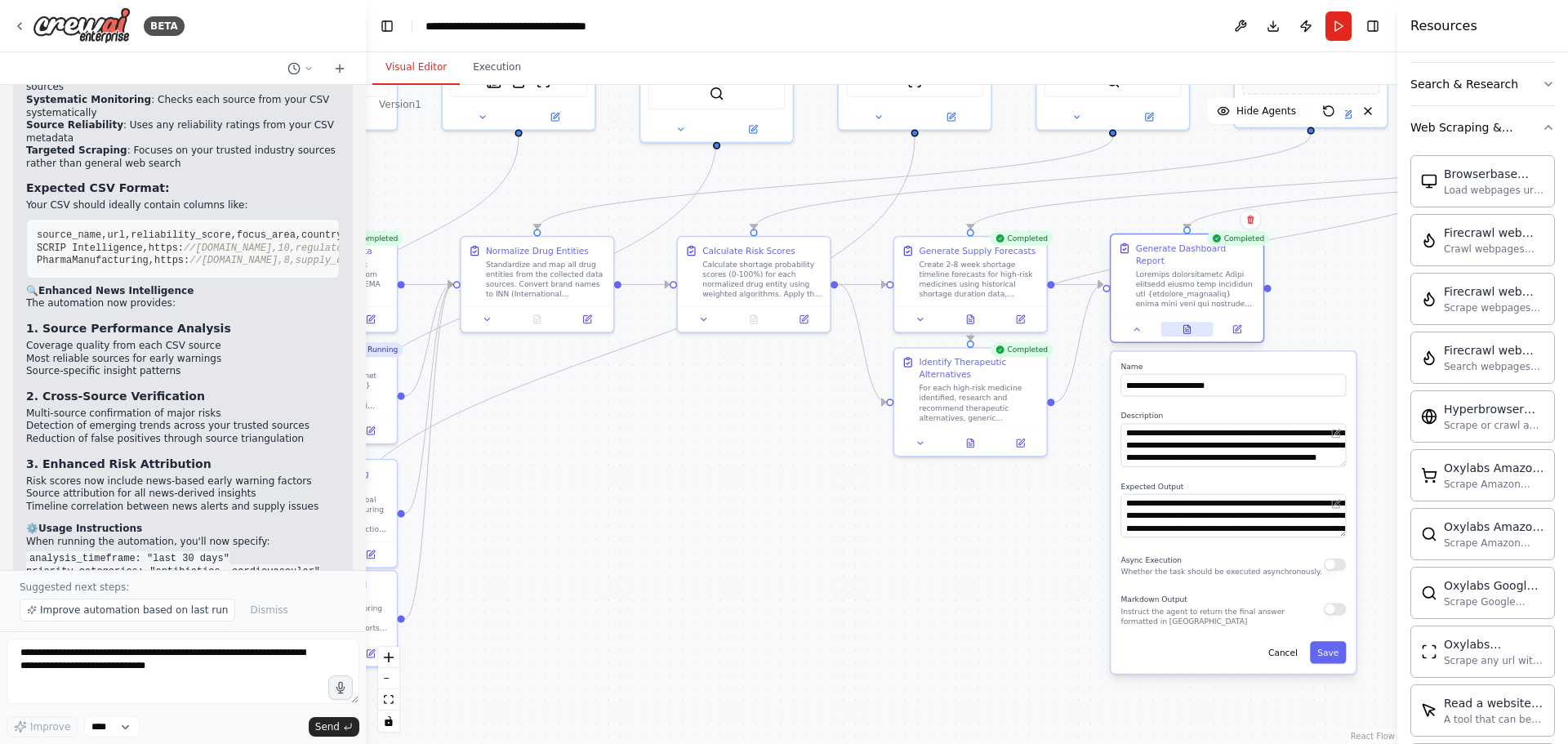
click at [1186, 325] on icon at bounding box center [1188, 330] width 7 height 9
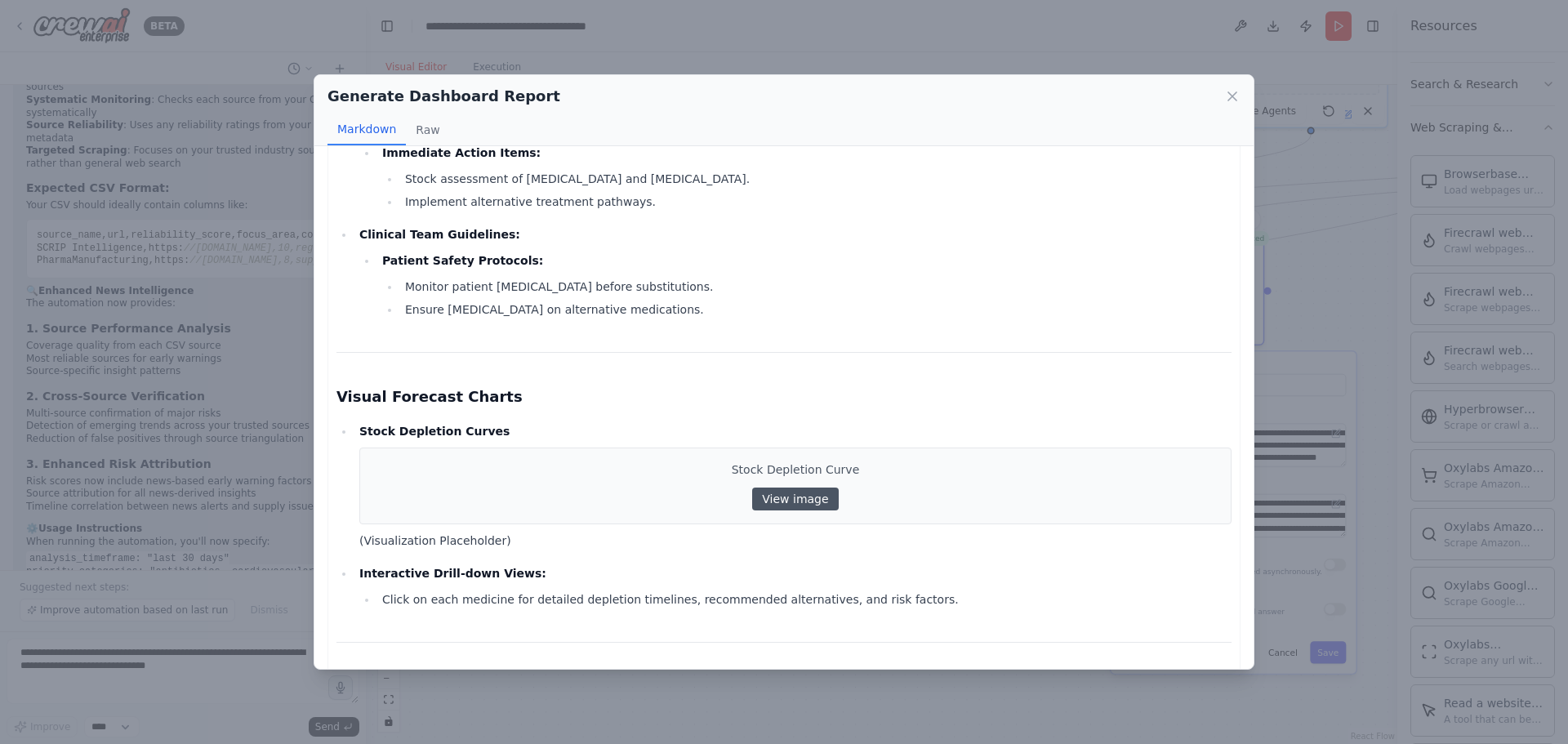
scroll to position [1469, 0]
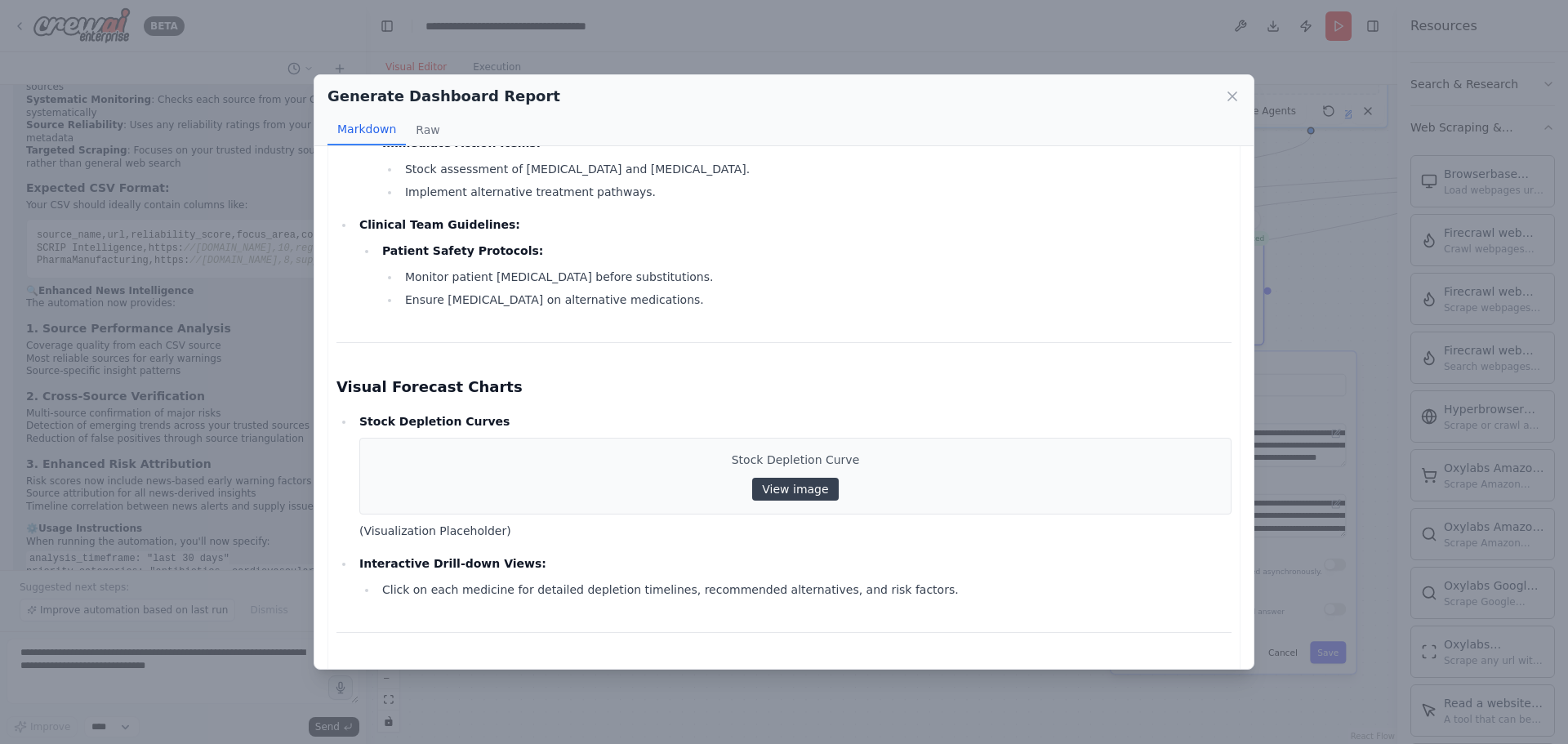
click at [788, 478] on link "View image" at bounding box center [795, 489] width 86 height 23
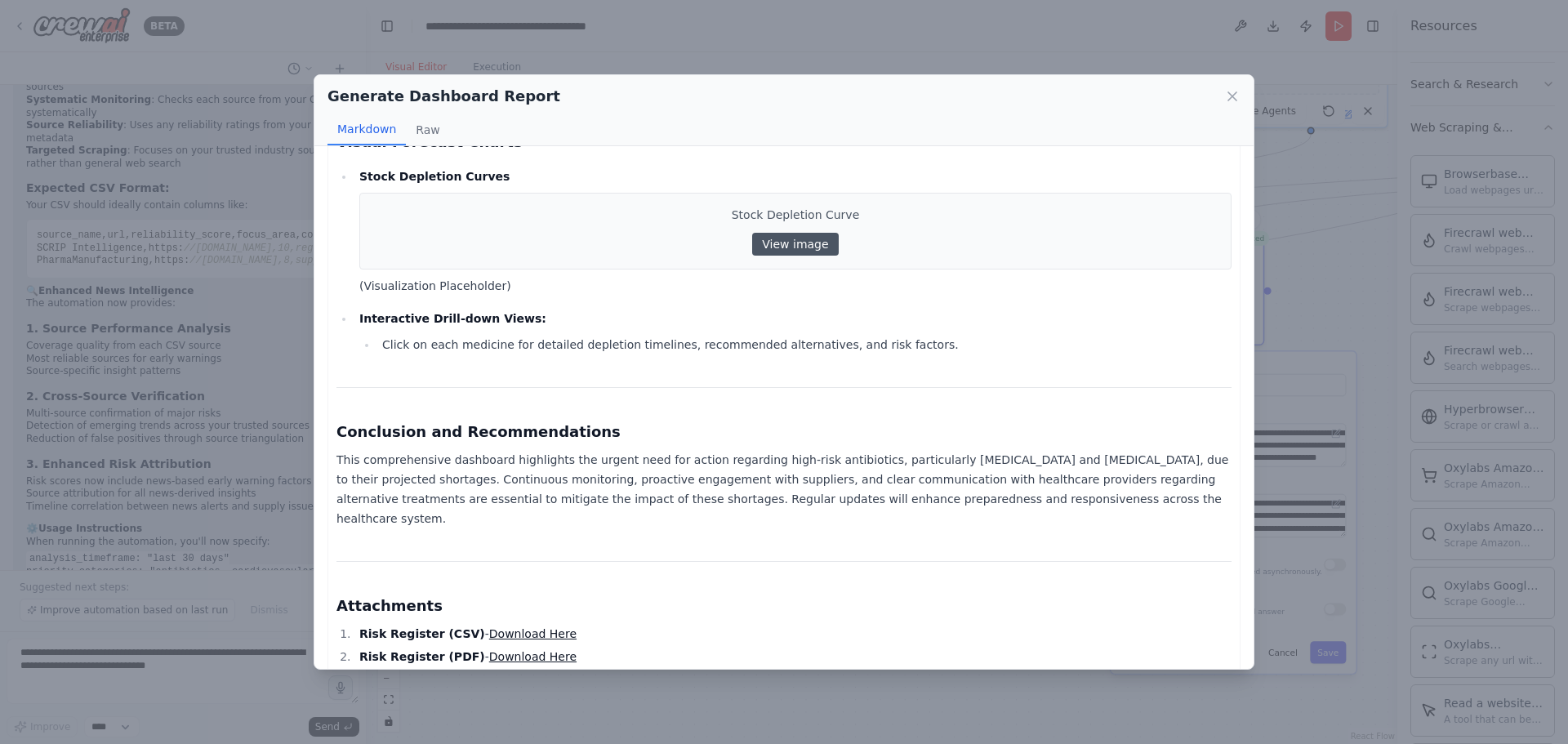
scroll to position [1741, 0]
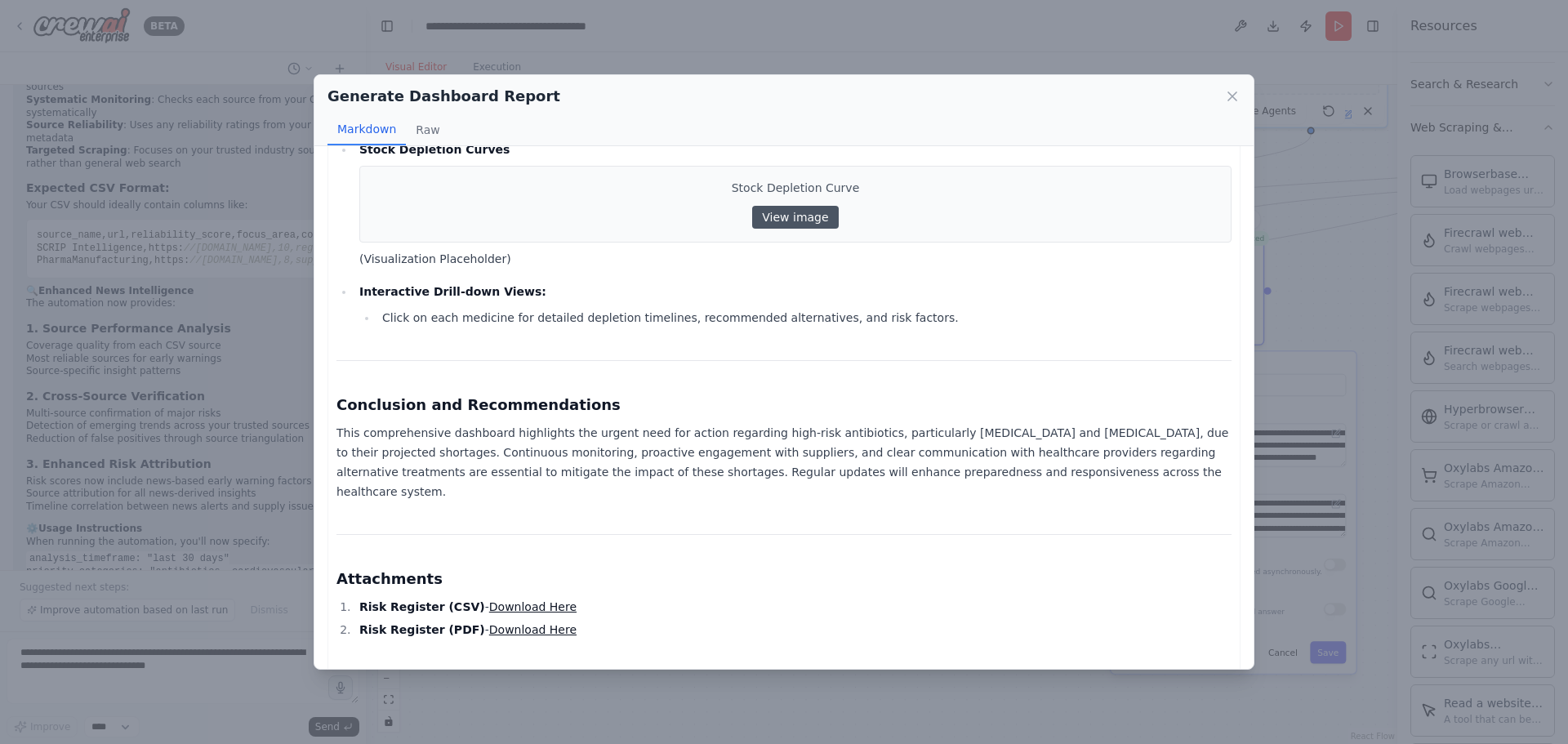
click at [495, 623] on link "Download Here" at bounding box center [533, 629] width 87 height 13
click at [504, 623] on link "Download Here" at bounding box center [533, 629] width 87 height 13
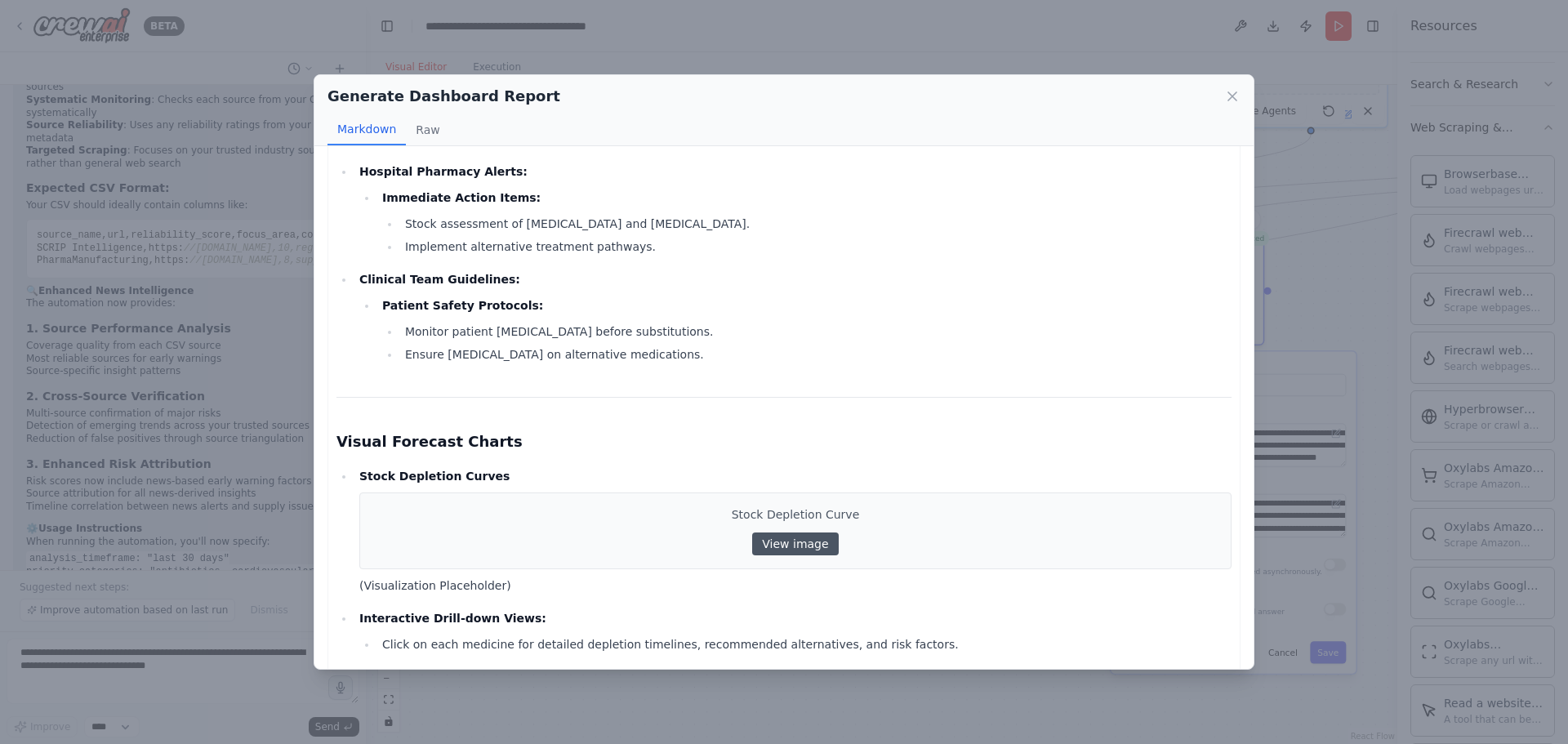
scroll to position [1333, 0]
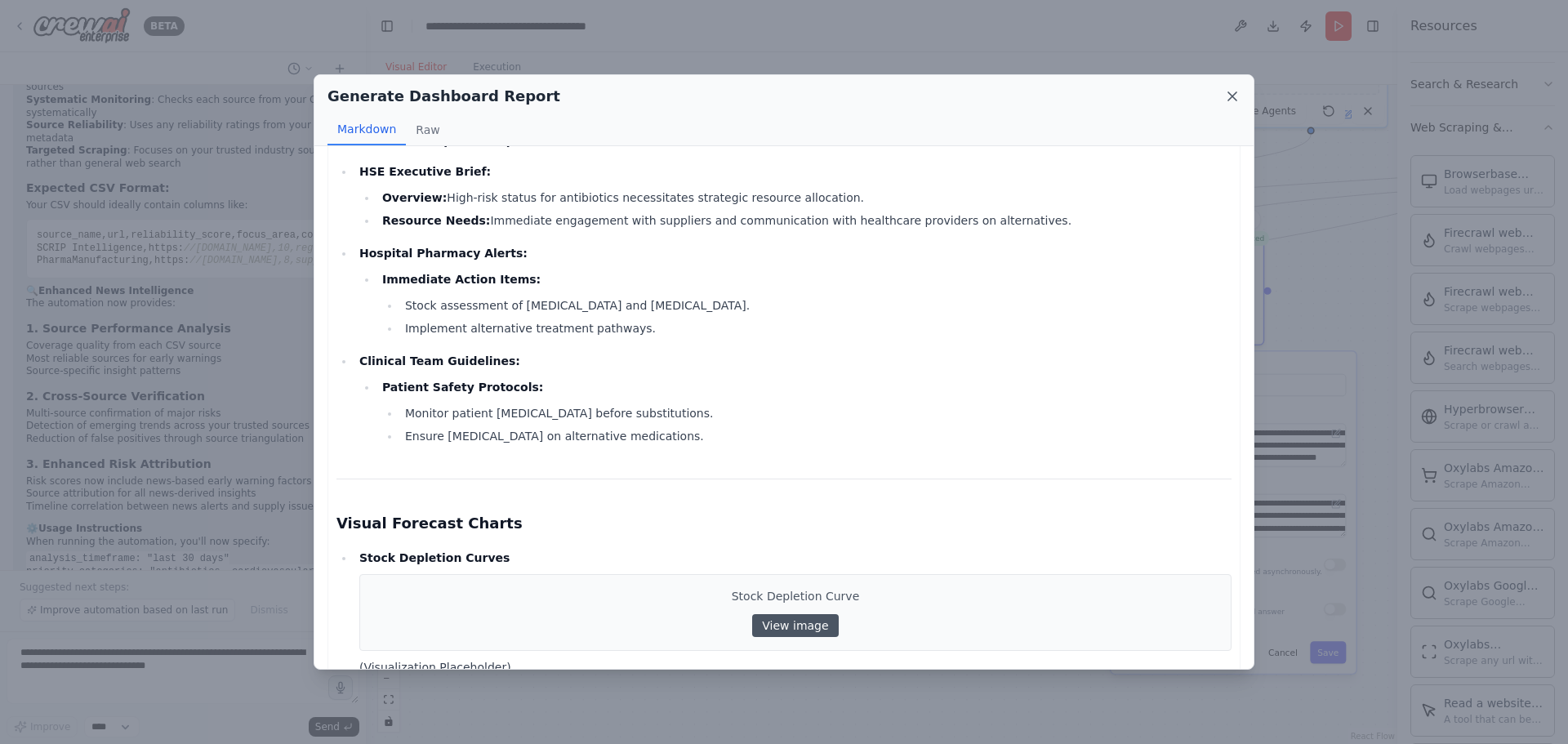
click at [1224, 97] on icon at bounding box center [1231, 96] width 16 height 16
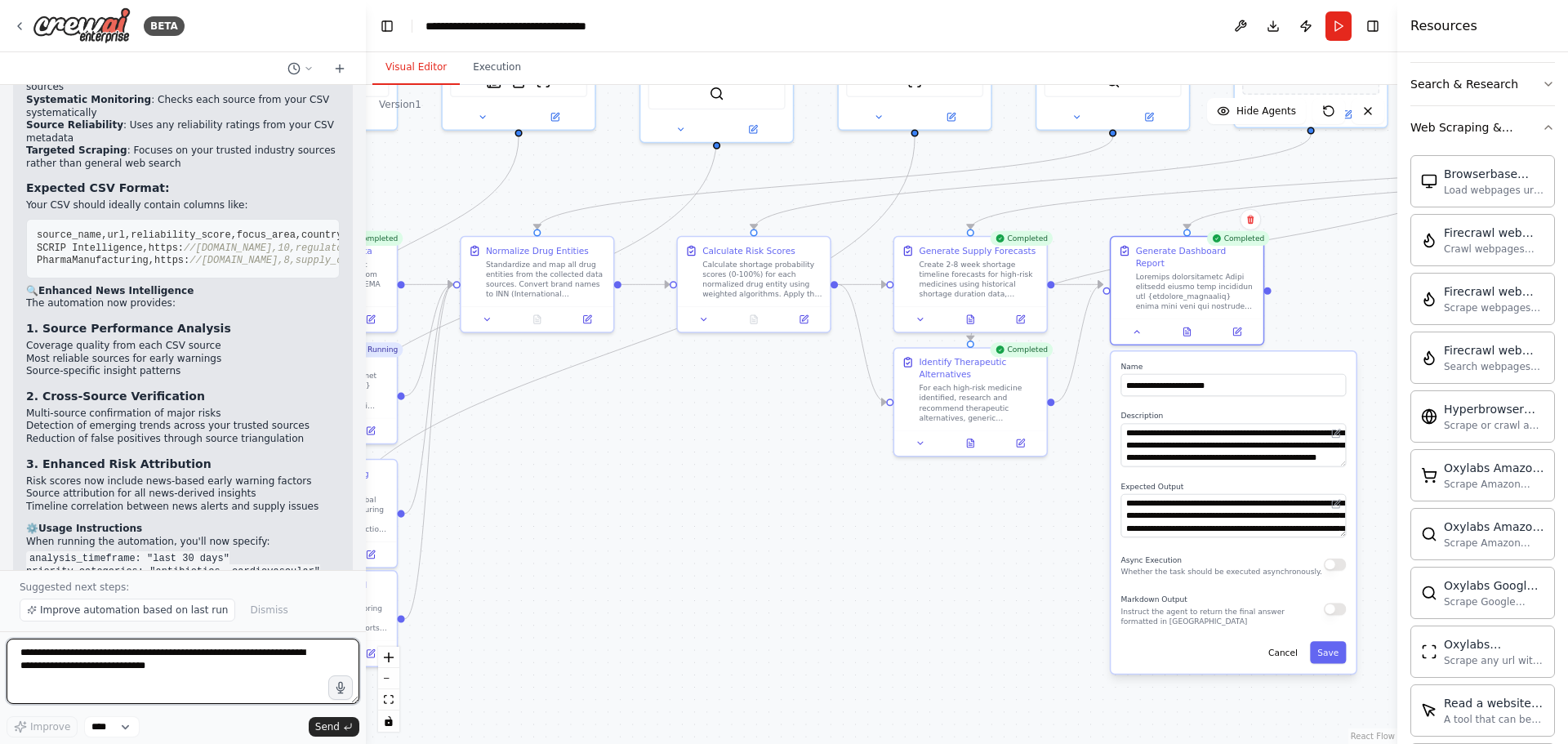
click at [287, 656] on textarea "**********" at bounding box center [183, 671] width 353 height 65
type textarea "**********"
click at [974, 449] on div at bounding box center [969, 441] width 152 height 26
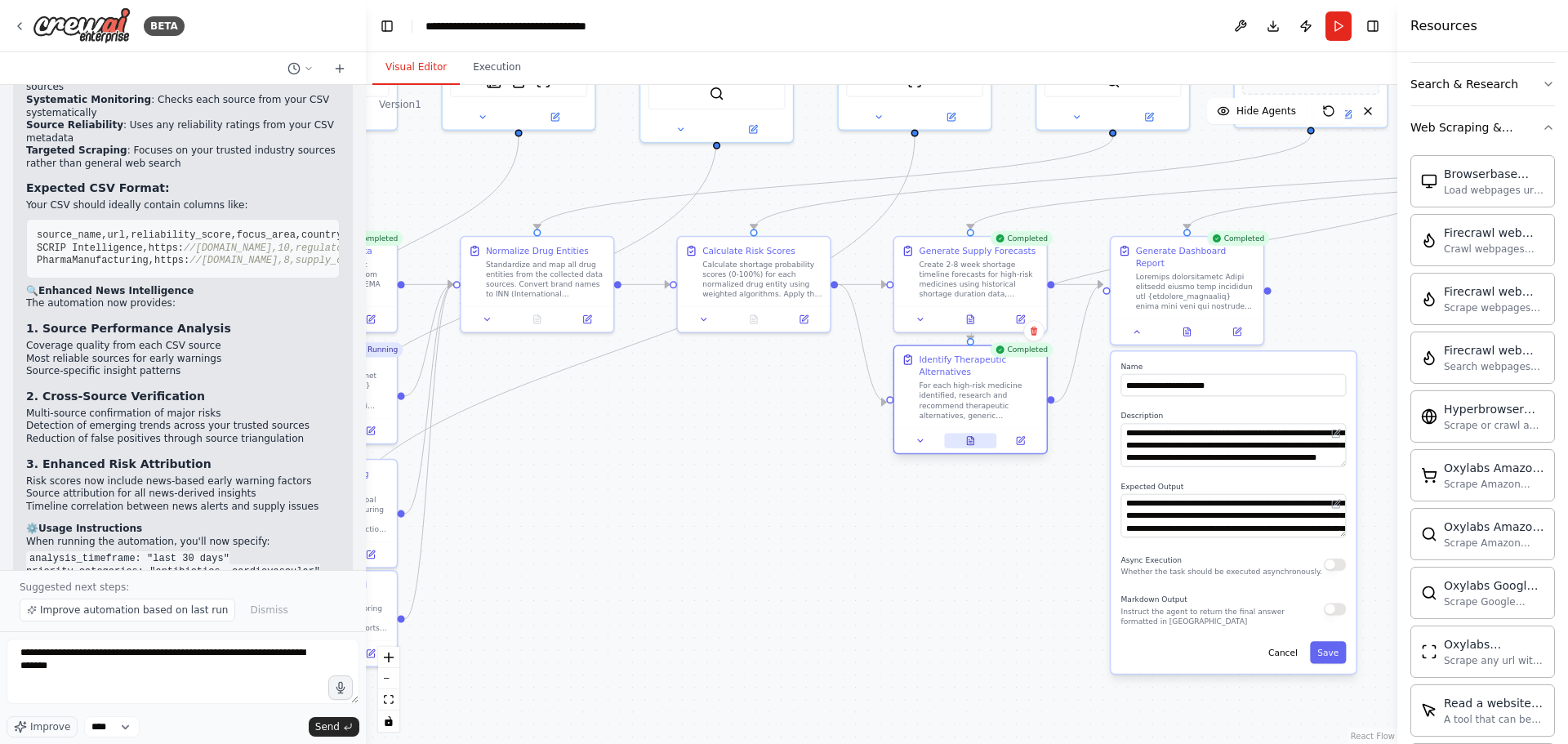
click at [971, 437] on icon at bounding box center [972, 437] width 3 height 3
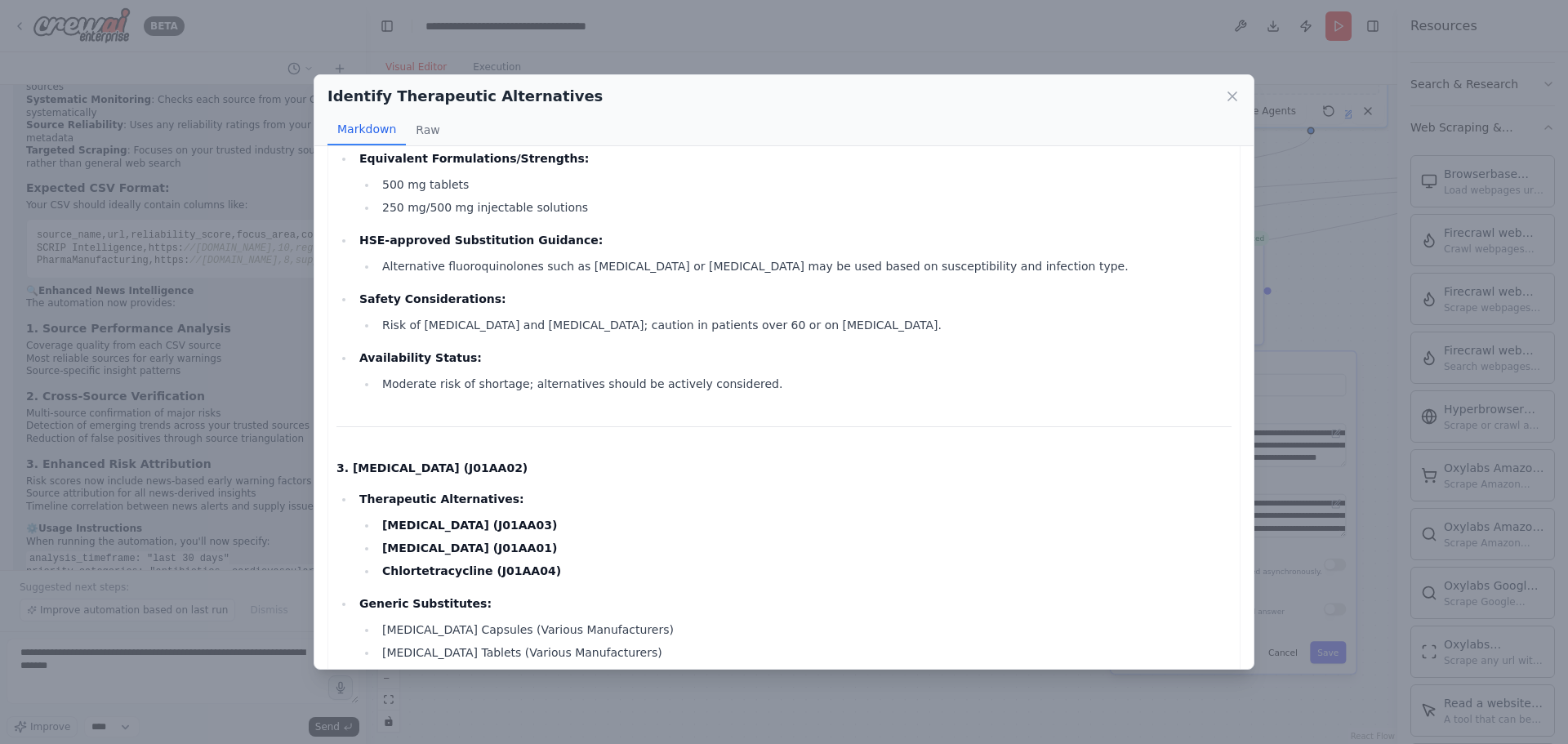
scroll to position [898, 0]
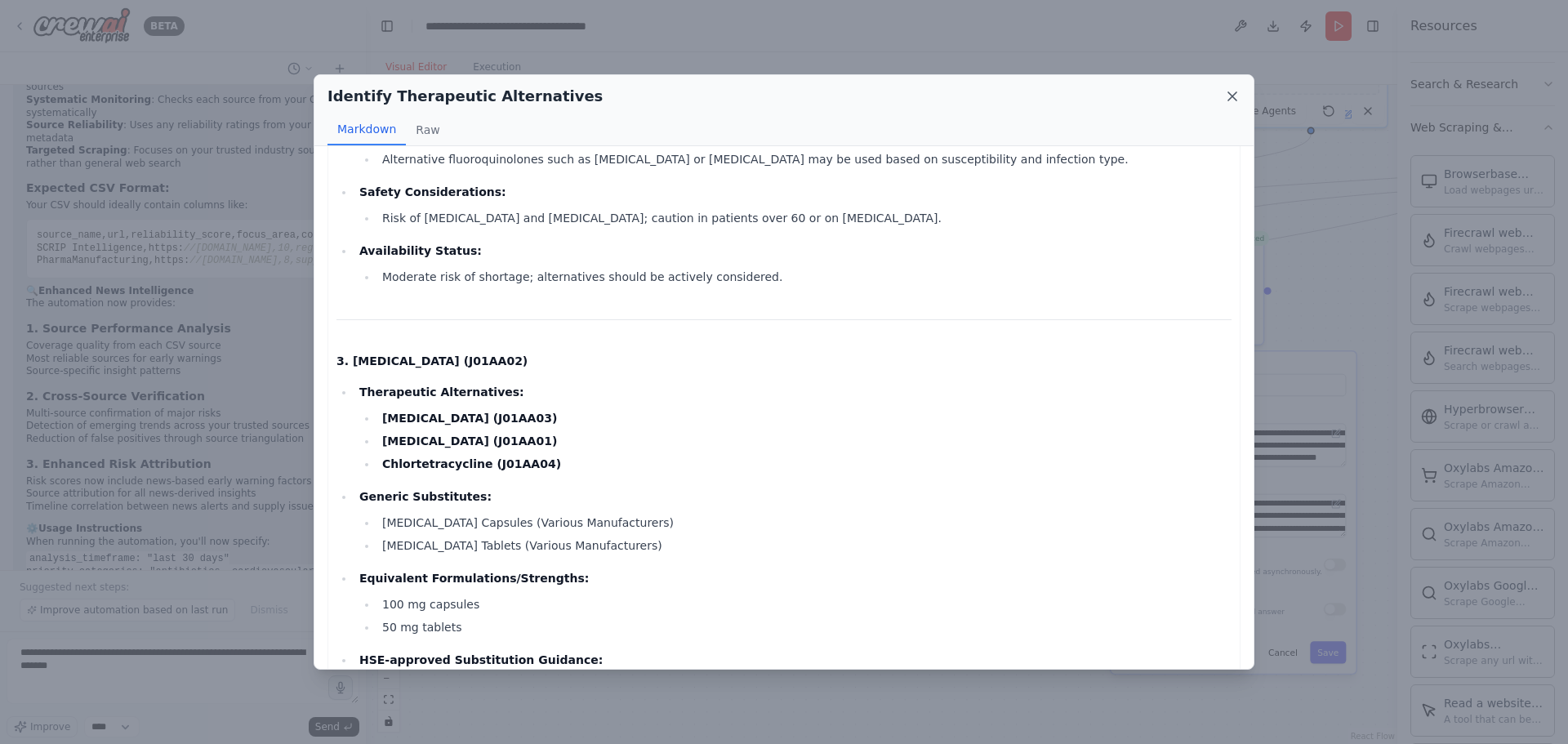
click at [1237, 97] on icon at bounding box center [1231, 96] width 16 height 16
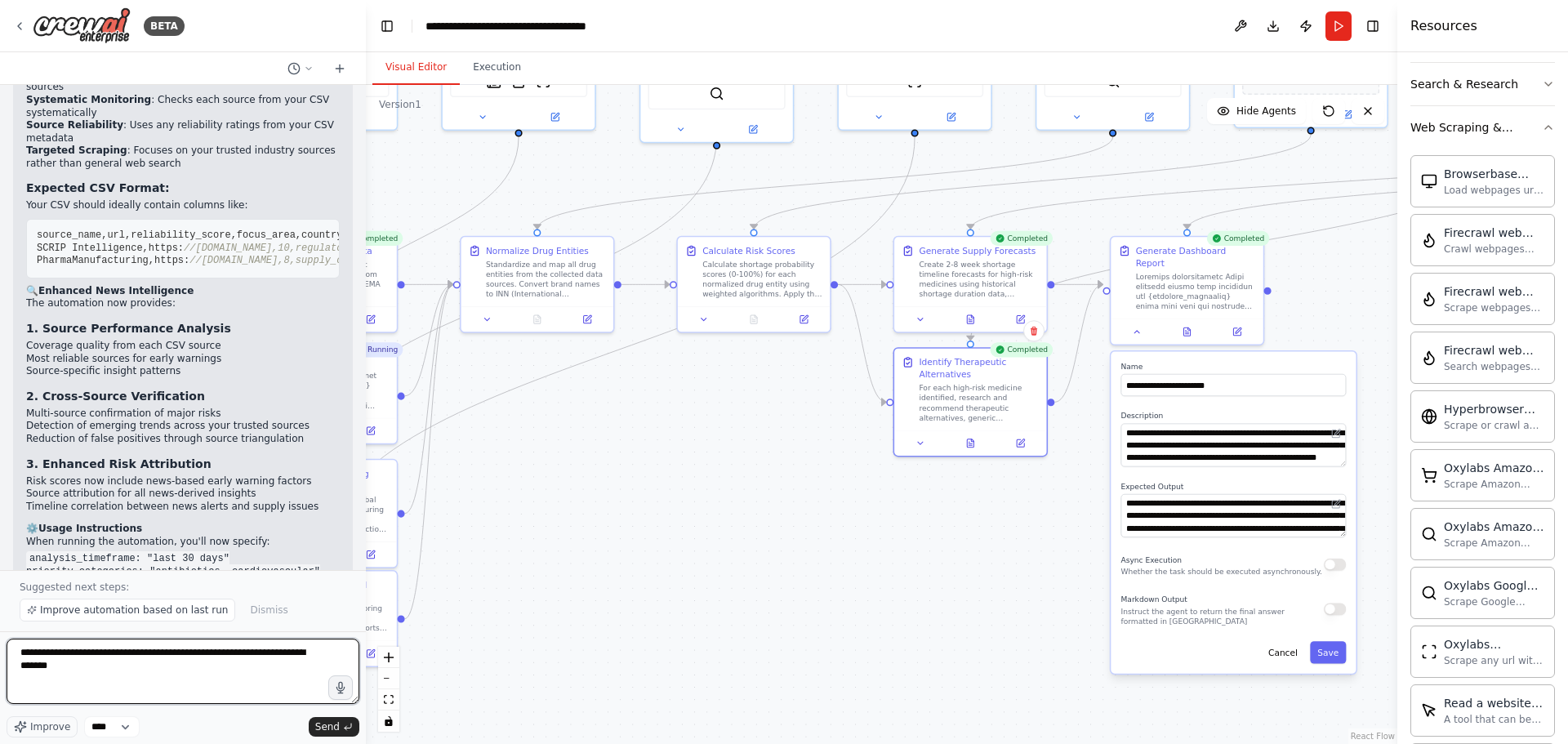
drag, startPoint x: 73, startPoint y: 669, endPoint x: 14, endPoint y: 650, distance: 62.0
click at [14, 650] on textarea "**********" at bounding box center [183, 671] width 353 height 65
click at [1316, 31] on button "Publish" at bounding box center [1305, 26] width 27 height 29
click at [1380, 25] on button "Toggle Right Sidebar" at bounding box center [1373, 26] width 23 height 23
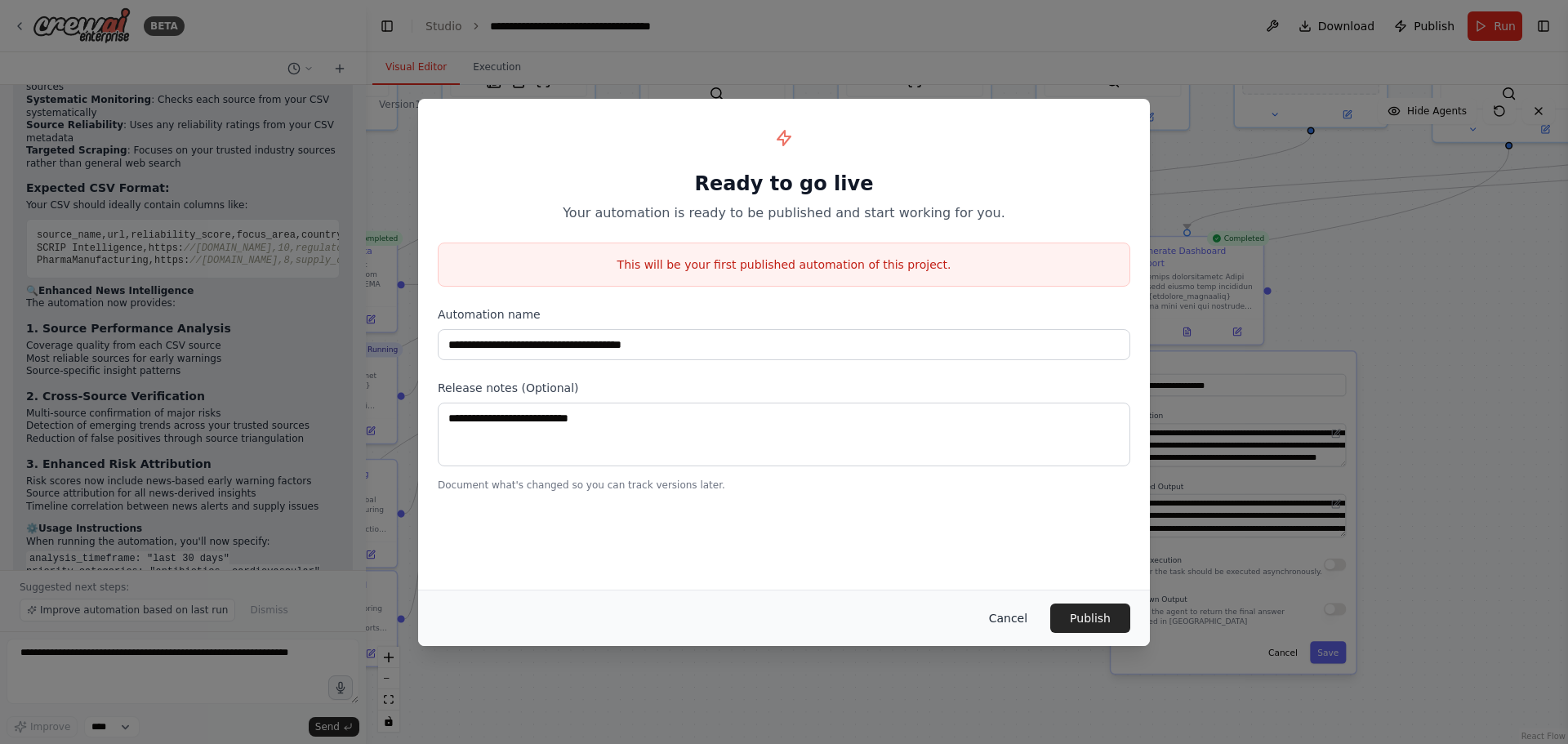
click at [1020, 619] on button "Cancel" at bounding box center [1007, 618] width 64 height 29
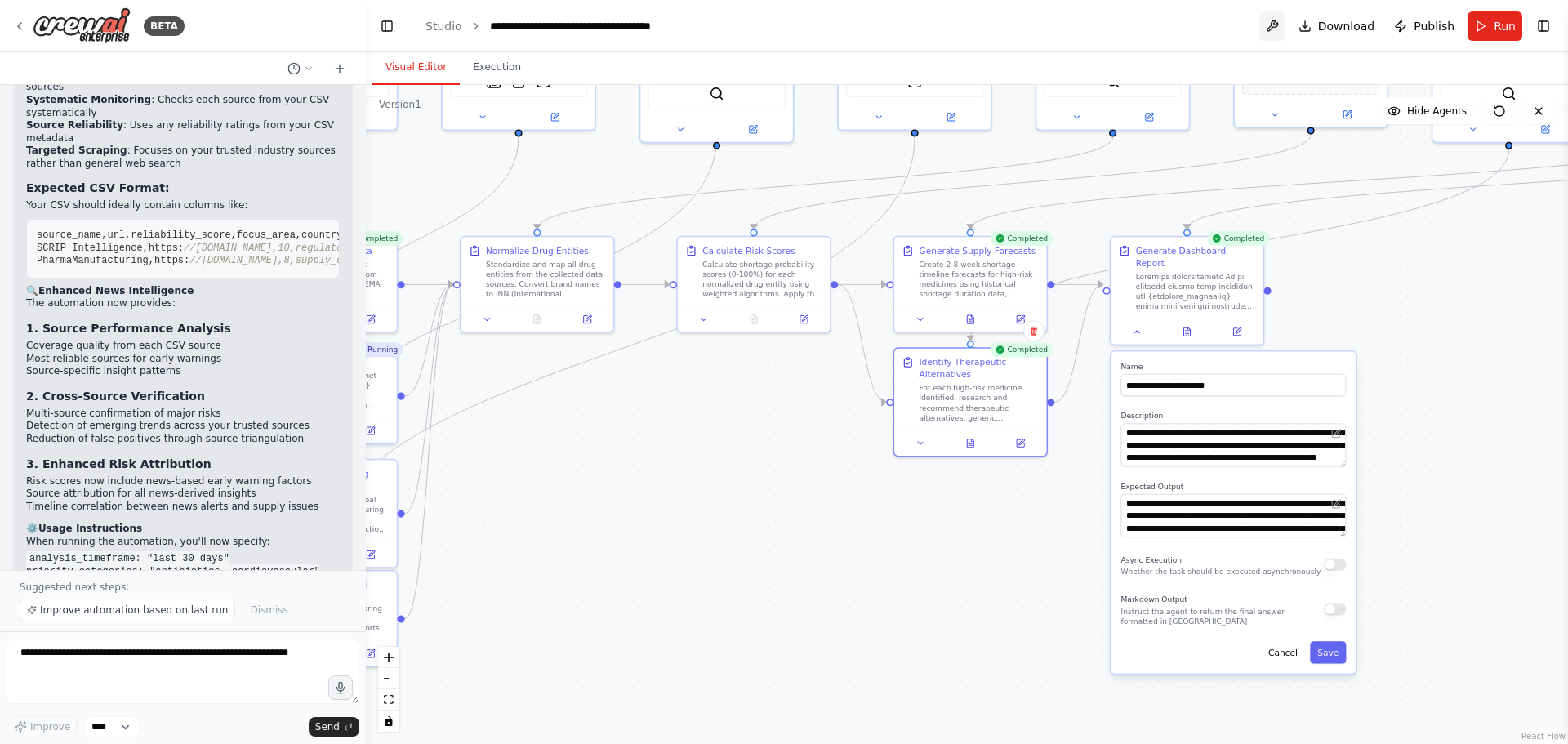
click at [1279, 25] on button at bounding box center [1272, 26] width 27 height 29
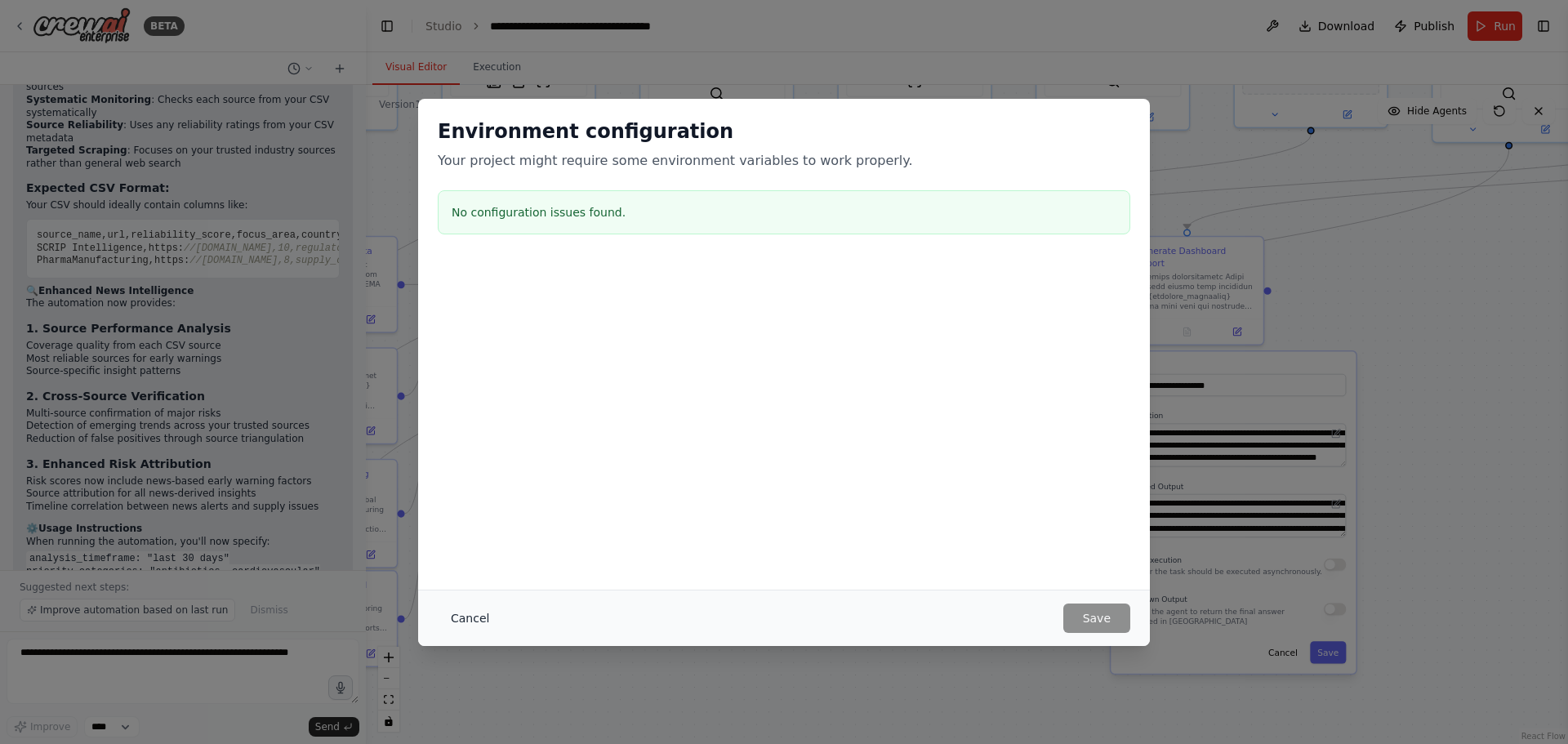
click at [458, 621] on button "Cancel" at bounding box center [469, 618] width 64 height 29
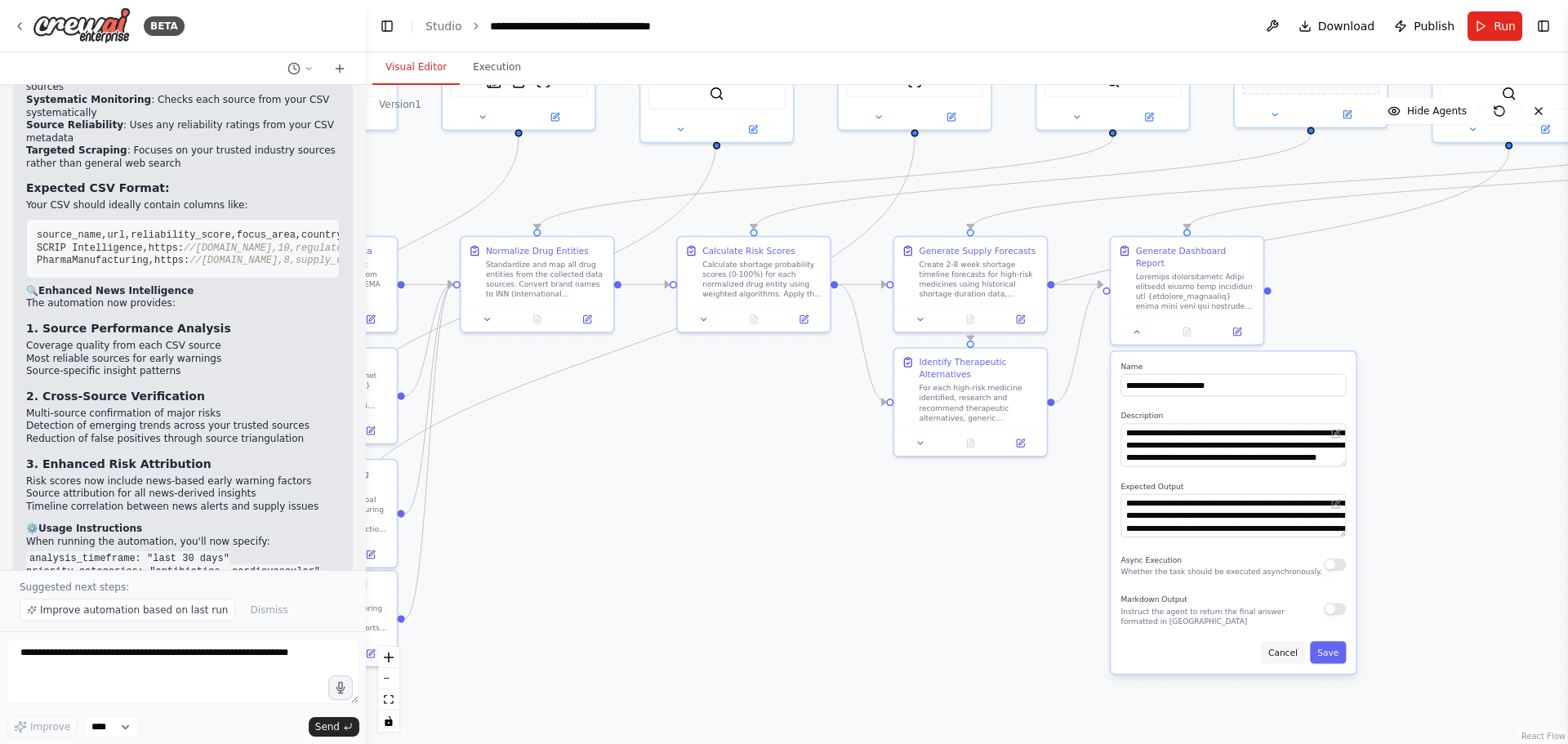
click at [1271, 641] on button "Cancel" at bounding box center [1282, 652] width 44 height 22
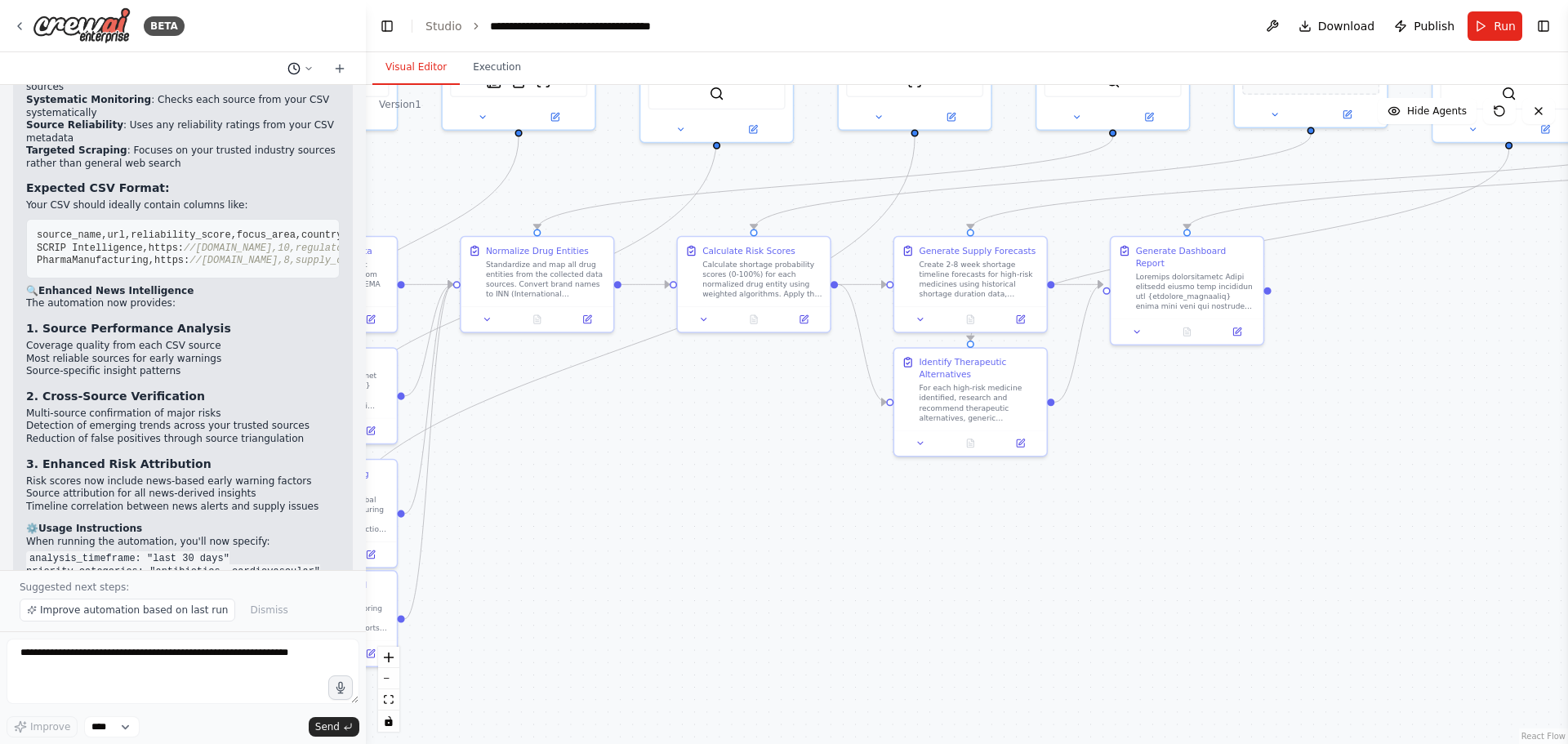
click at [301, 71] on button at bounding box center [301, 68] width 39 height 20
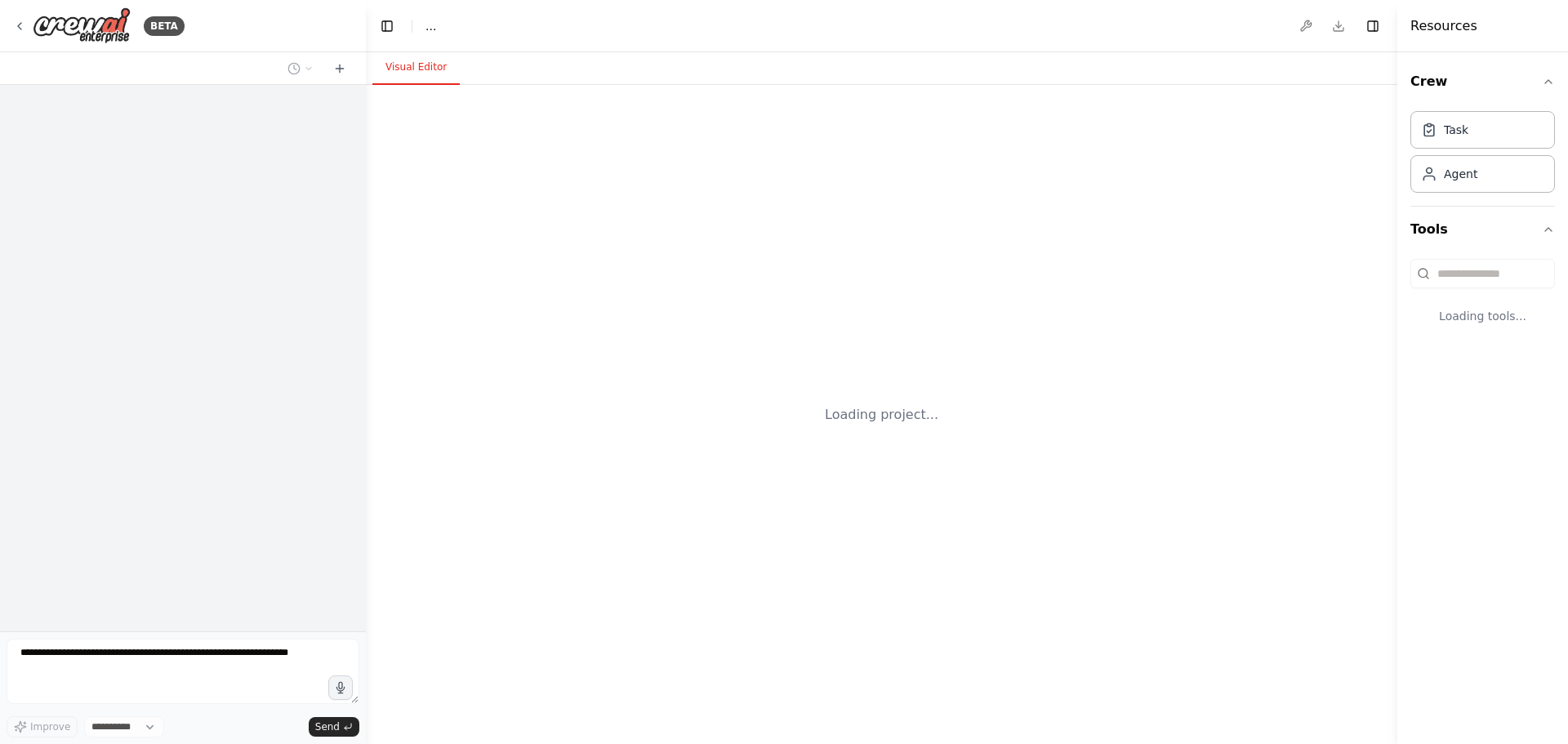
select select "****"
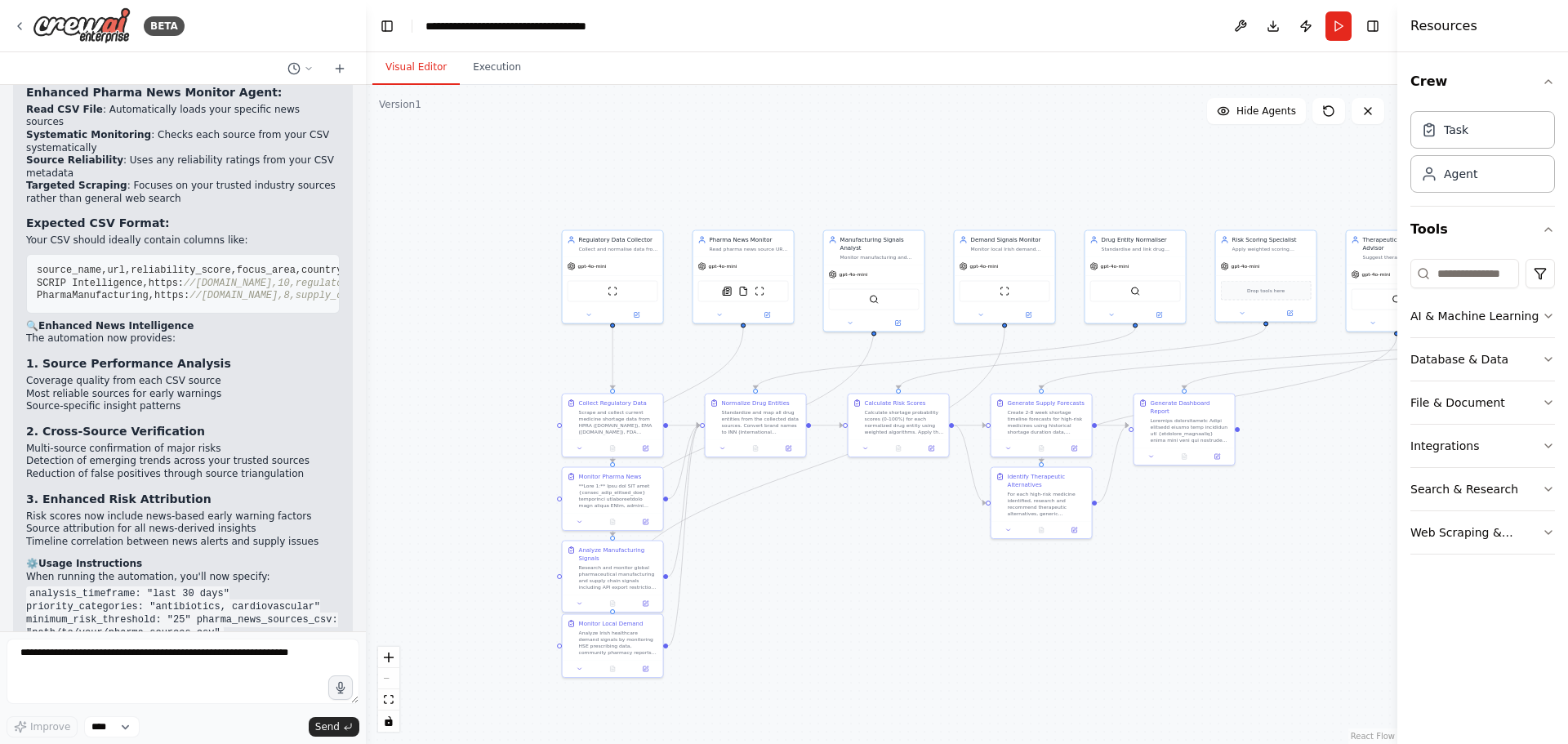
scroll to position [6443, 0]
